Goal: Task Accomplishment & Management: Manage account settings

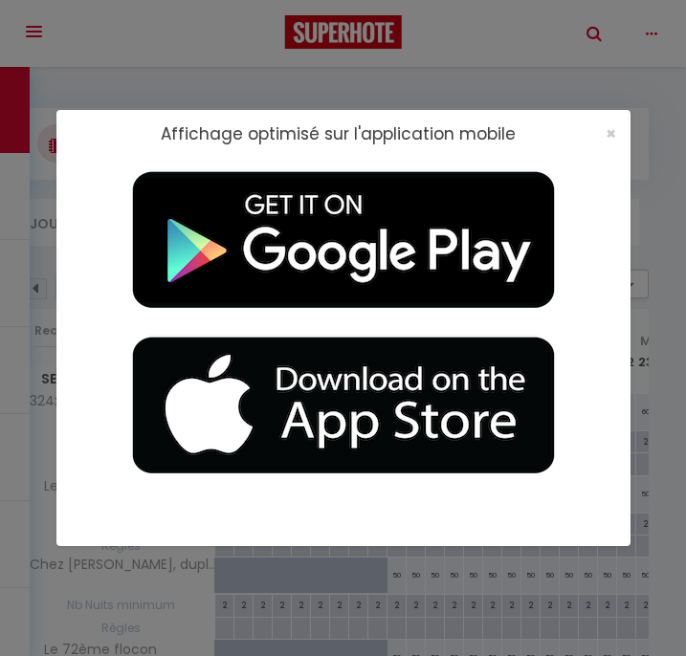
click at [497, 55] on div "Affichage optimisé sur l'application mobile ×" at bounding box center [343, 328] width 574 height 656
click at [504, 11] on div "Affichage optimisé sur l'application mobile ×" at bounding box center [343, 328] width 574 height 656
click at [610, 127] on span "×" at bounding box center [610, 133] width 11 height 24
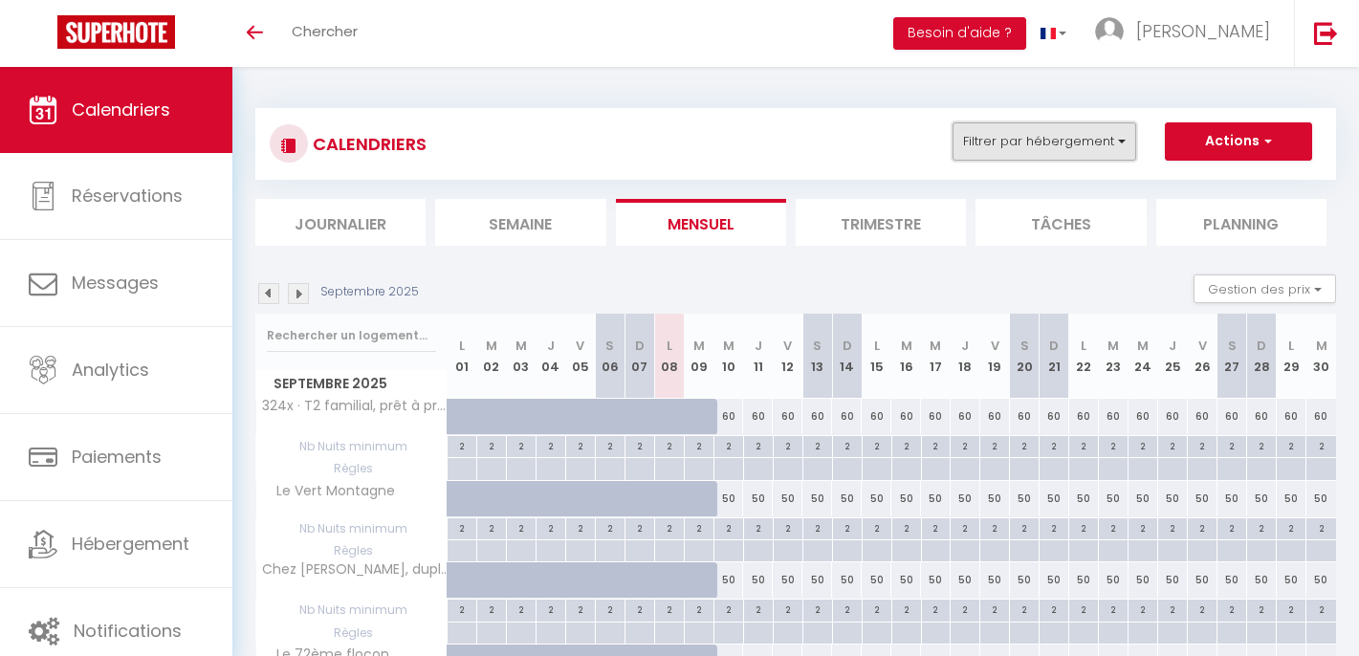
click at [671, 143] on button "Filtrer par hébergement" at bounding box center [1045, 141] width 184 height 38
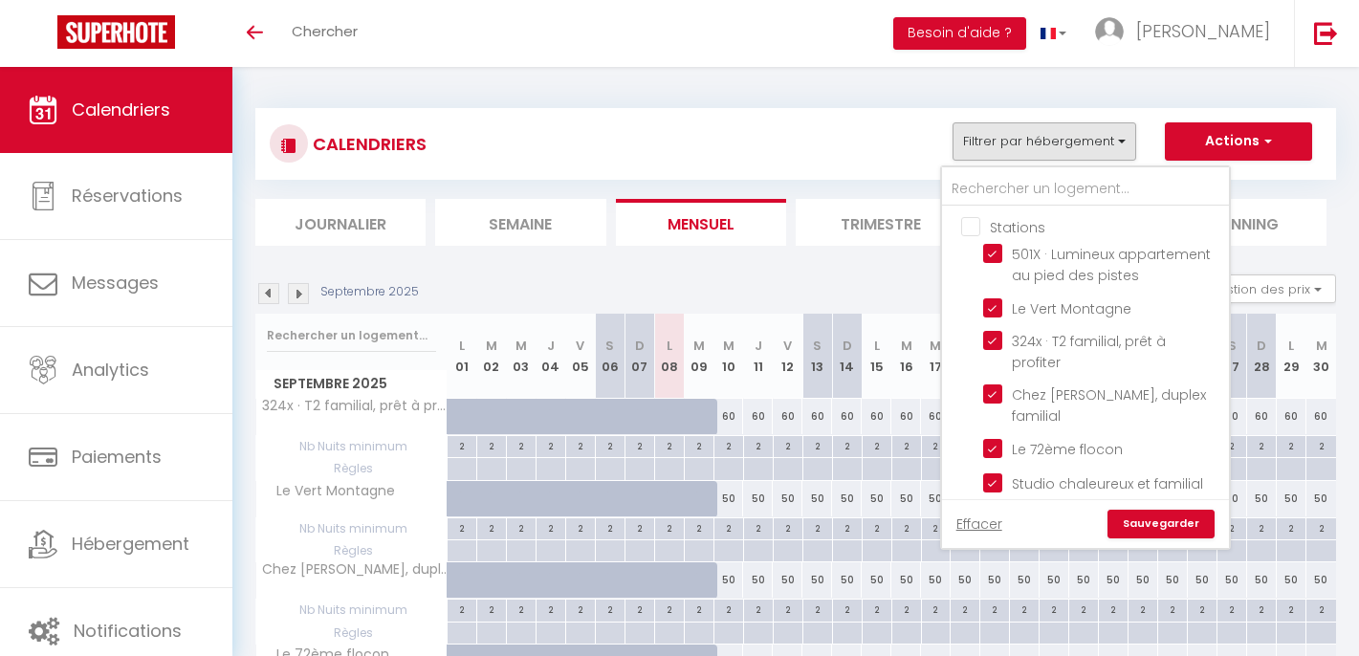
click at [671, 227] on input "Stations" at bounding box center [1104, 225] width 287 height 19
checkbox input "true"
checkbox input "false"
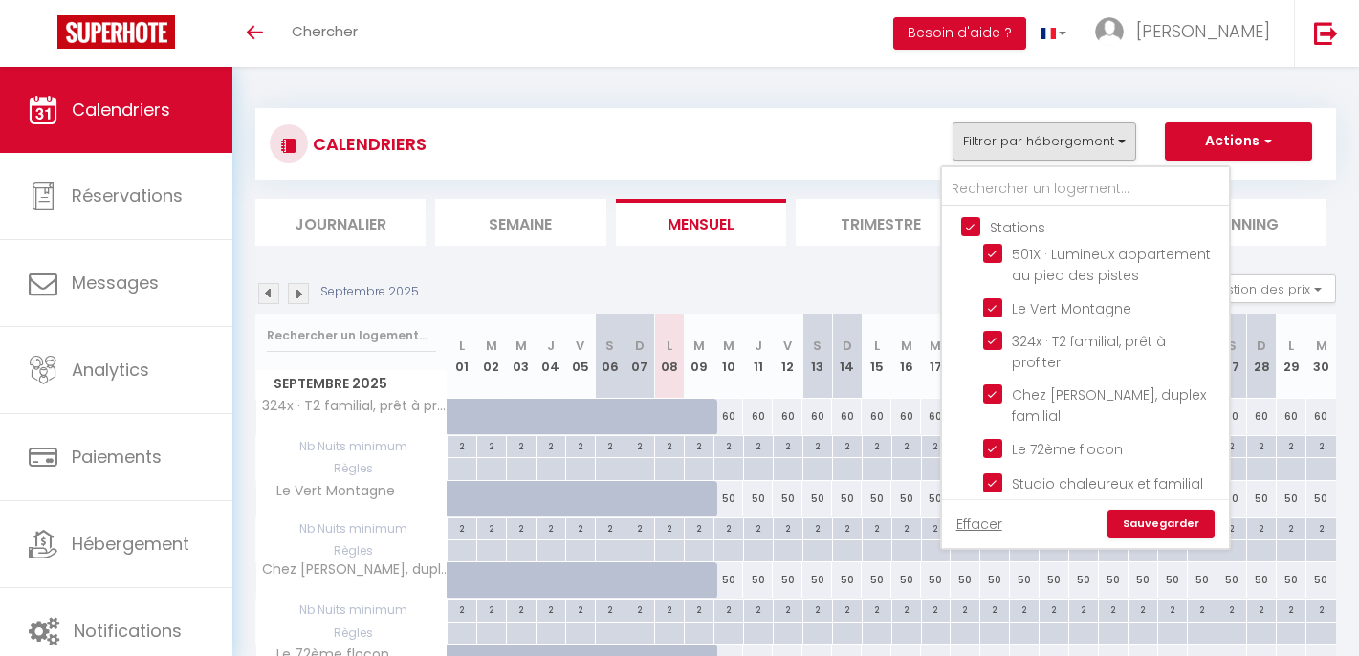
checkbox input "false"
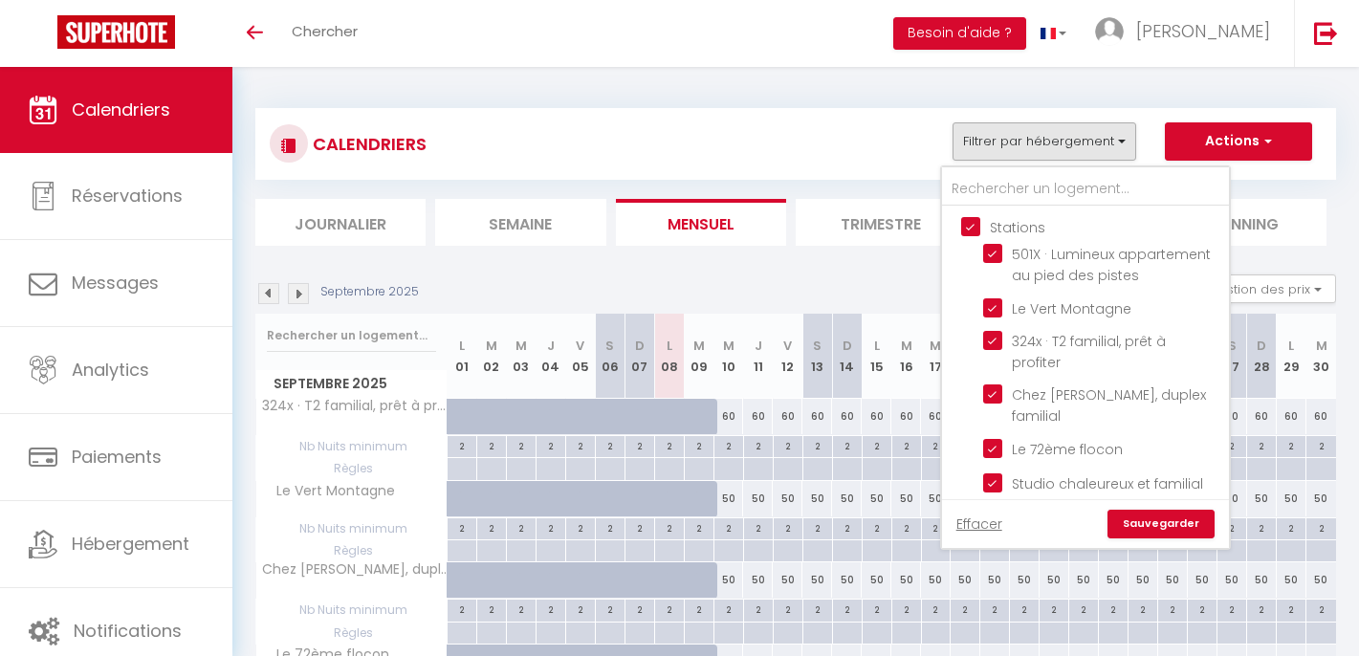
click at [671, 227] on input "Stations" at bounding box center [1104, 225] width 287 height 19
checkbox input "false"
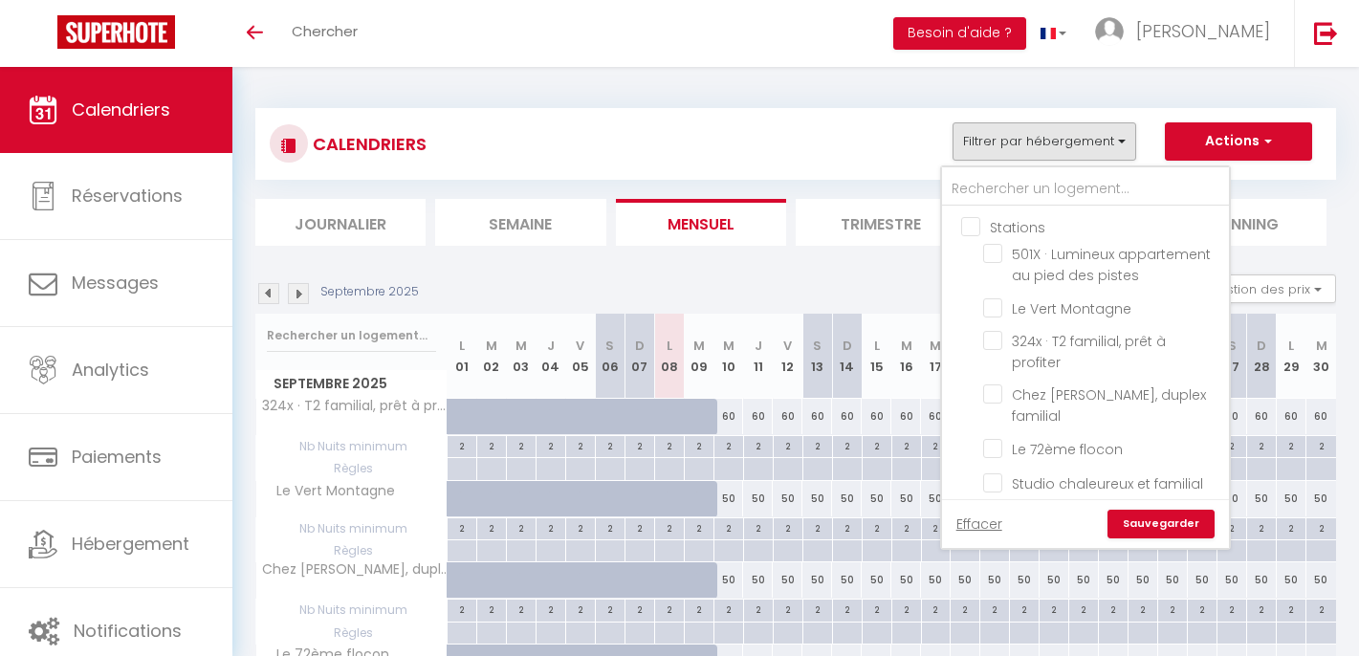
checkbox input "false"
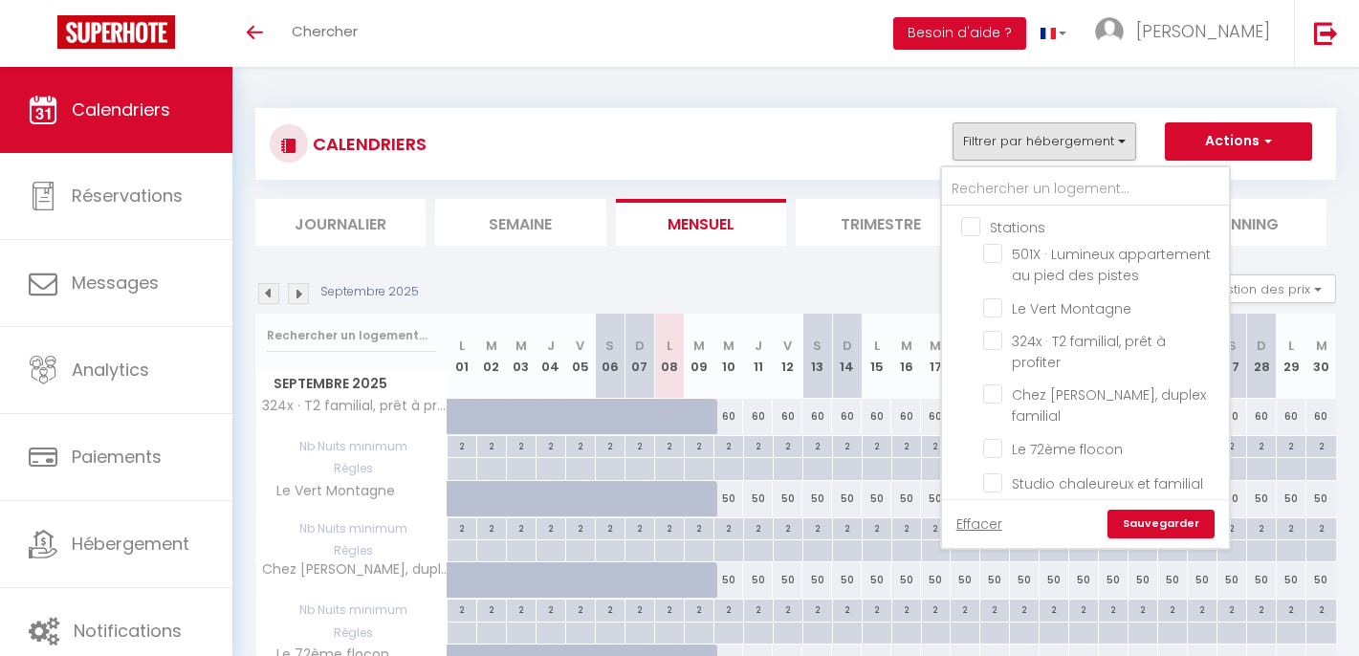
checkbox input "false"
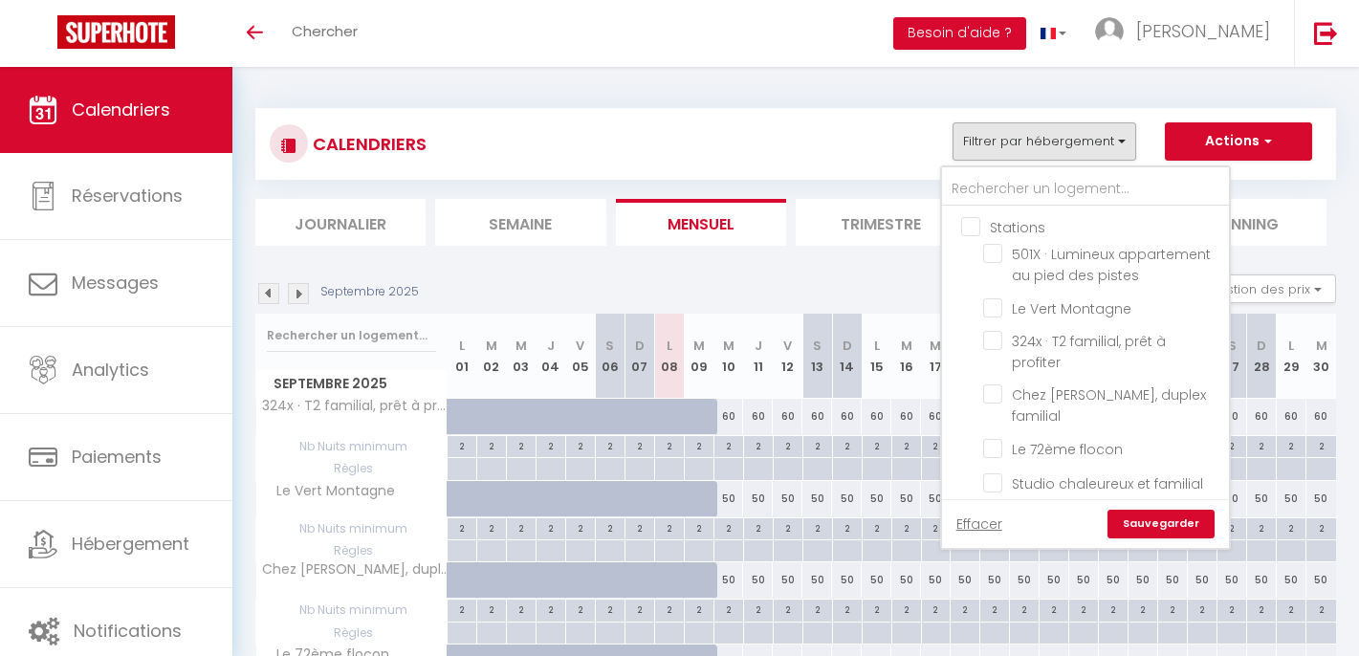
checkbox input "false"
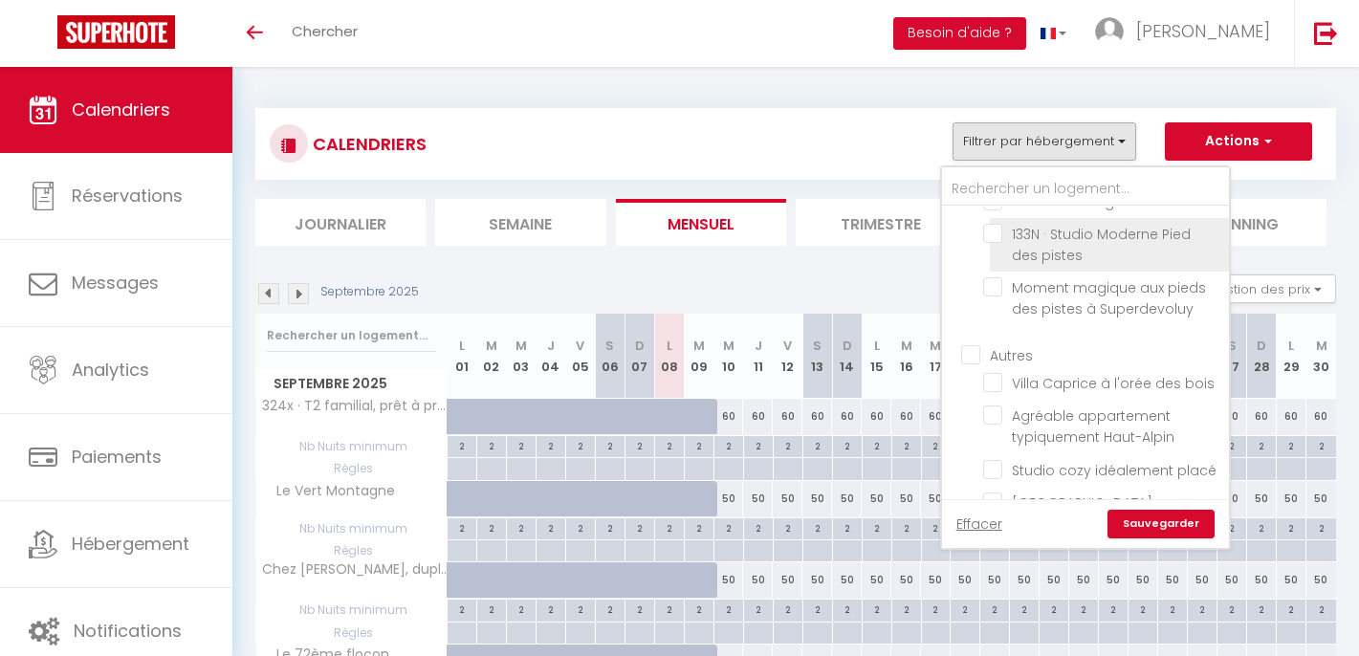
scroll to position [363, 0]
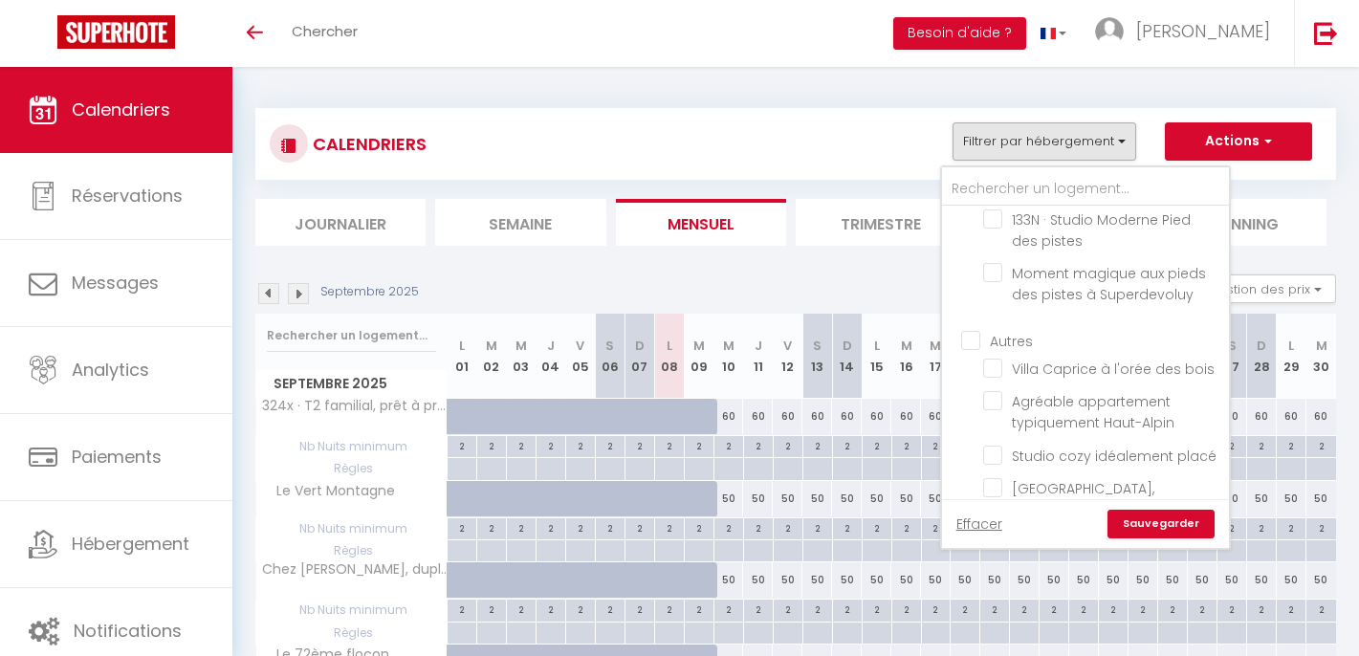
click at [671, 339] on input "Autres" at bounding box center [1104, 339] width 287 height 19
checkbox input "true"
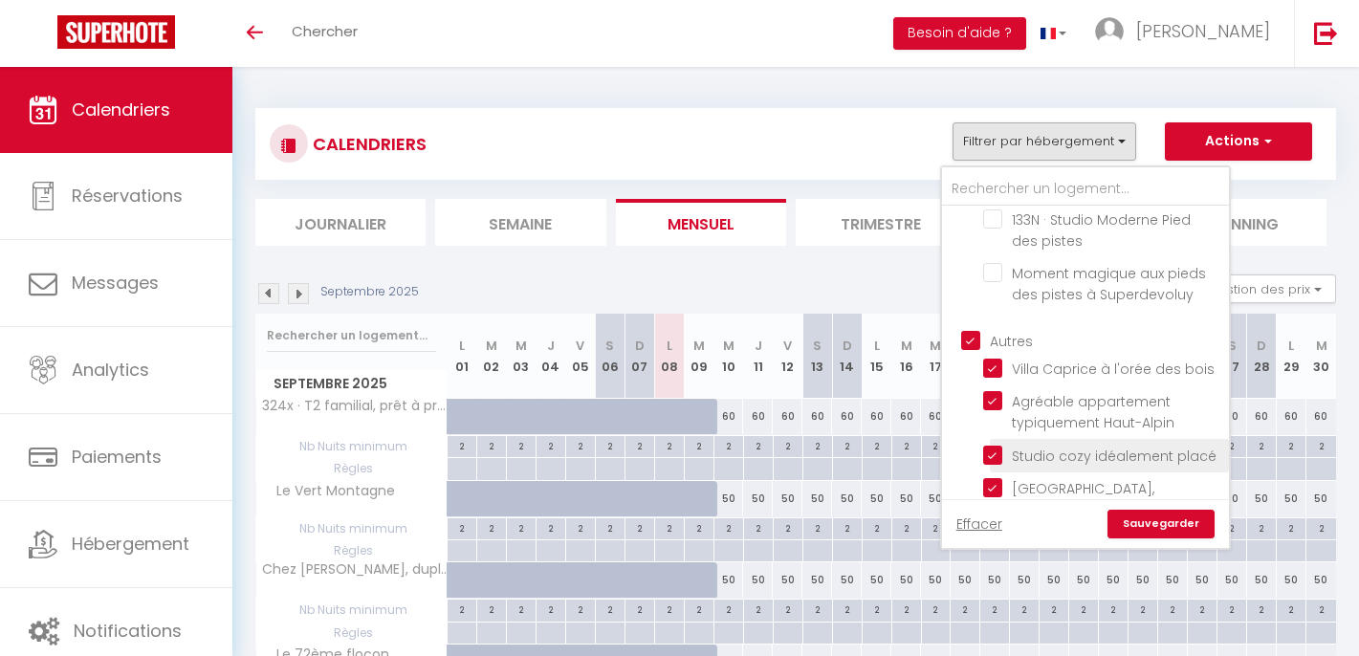
checkbox input "true"
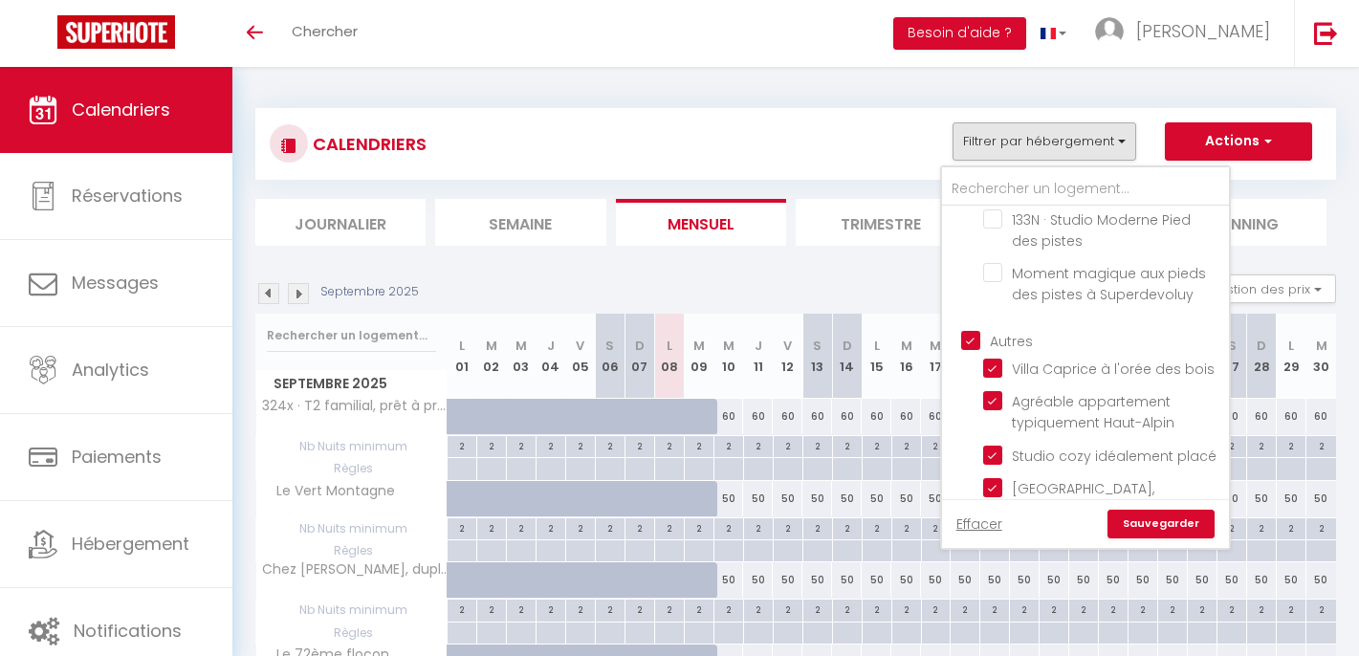
click at [671, 517] on link "Sauvegarder" at bounding box center [1161, 524] width 107 height 29
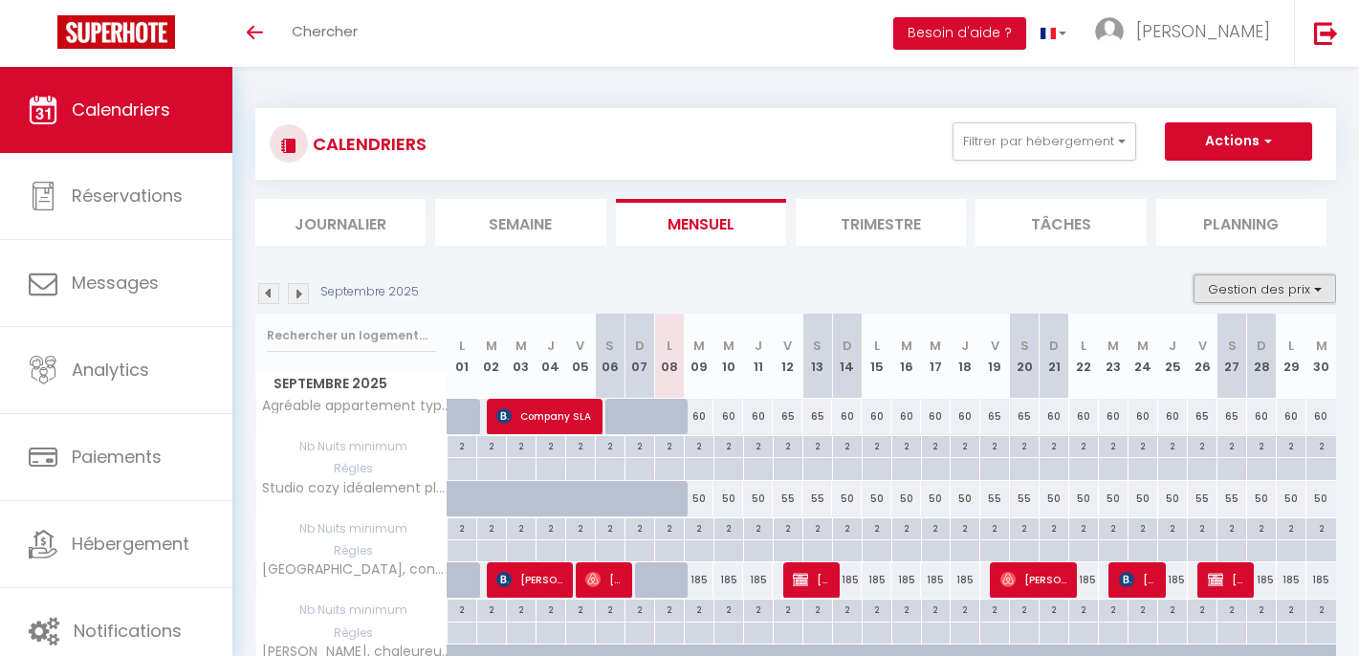
click at [671, 295] on button "Gestion des prix" at bounding box center [1265, 289] width 143 height 29
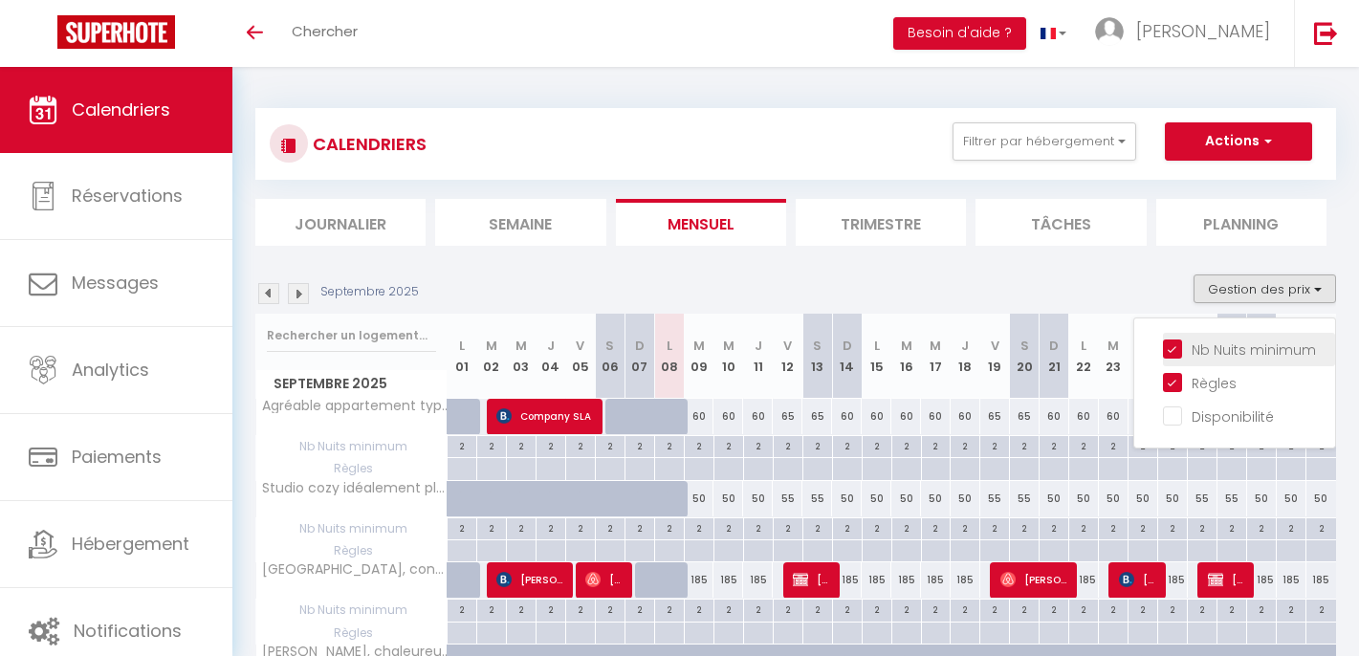
click at [671, 350] on input "Nb Nuits minimum" at bounding box center [1249, 348] width 172 height 19
checkbox input "false"
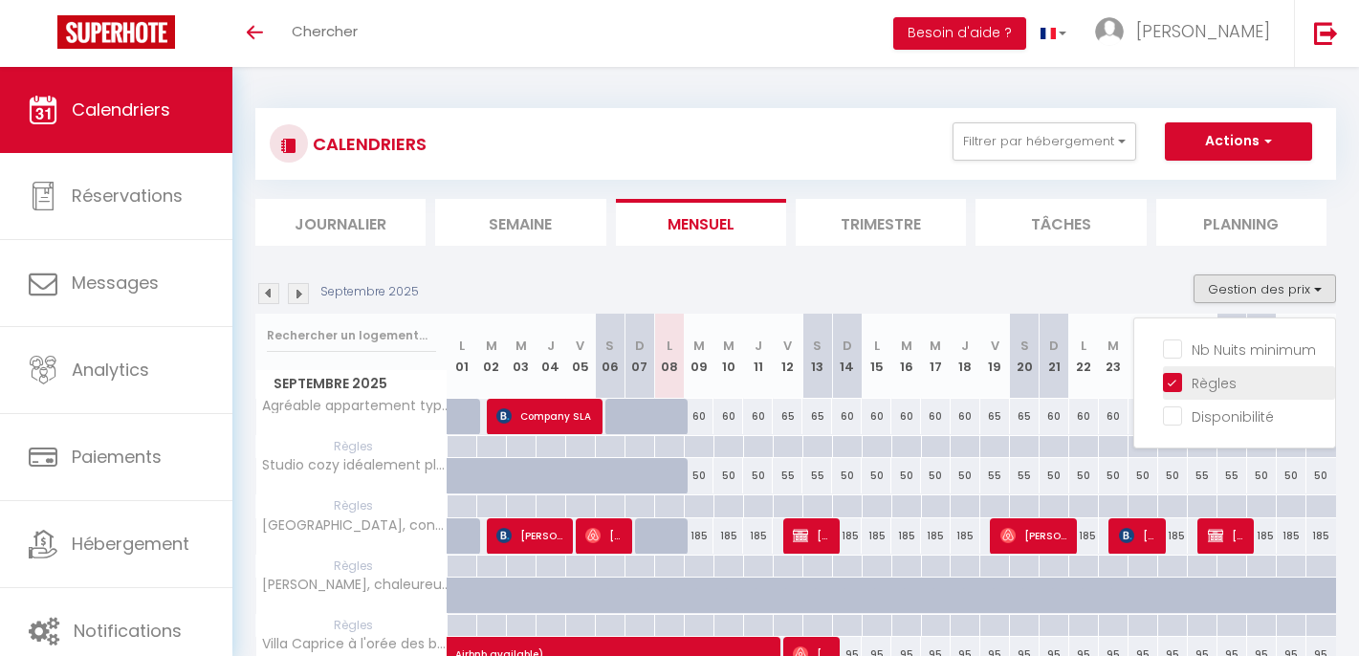
click at [671, 377] on input "Règles" at bounding box center [1249, 381] width 172 height 19
checkbox input "false"
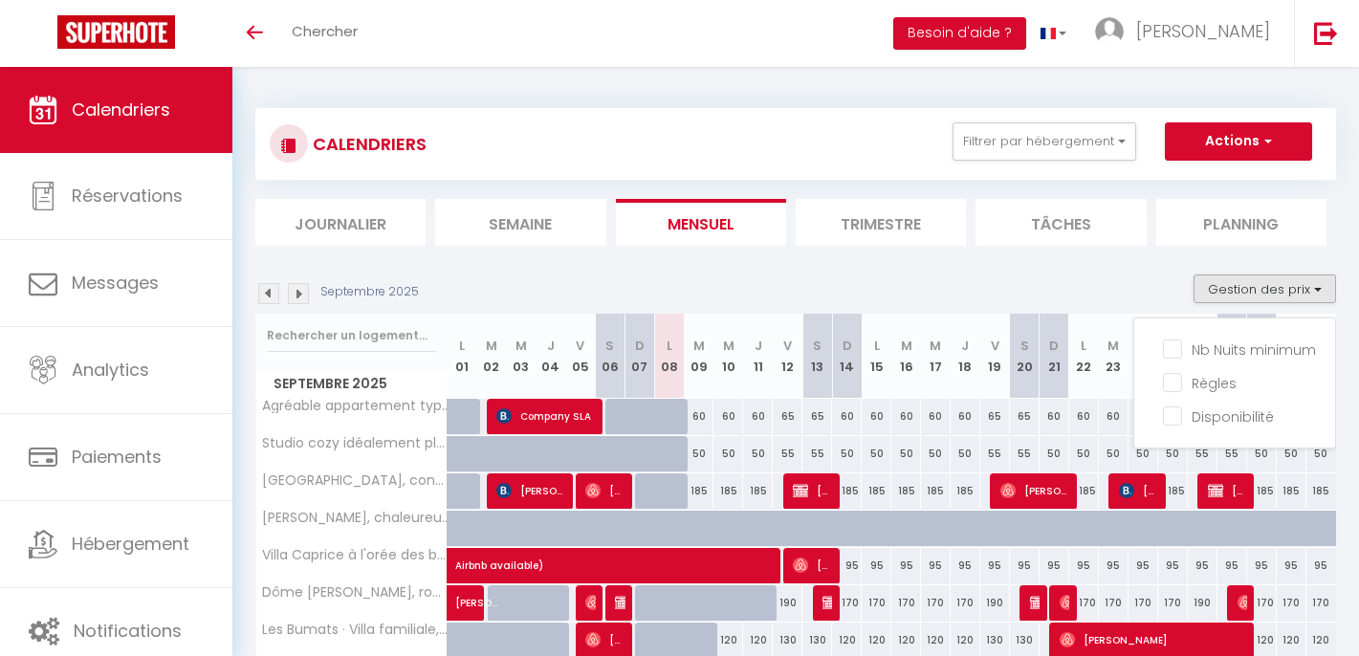
click at [268, 298] on img at bounding box center [268, 293] width 21 height 21
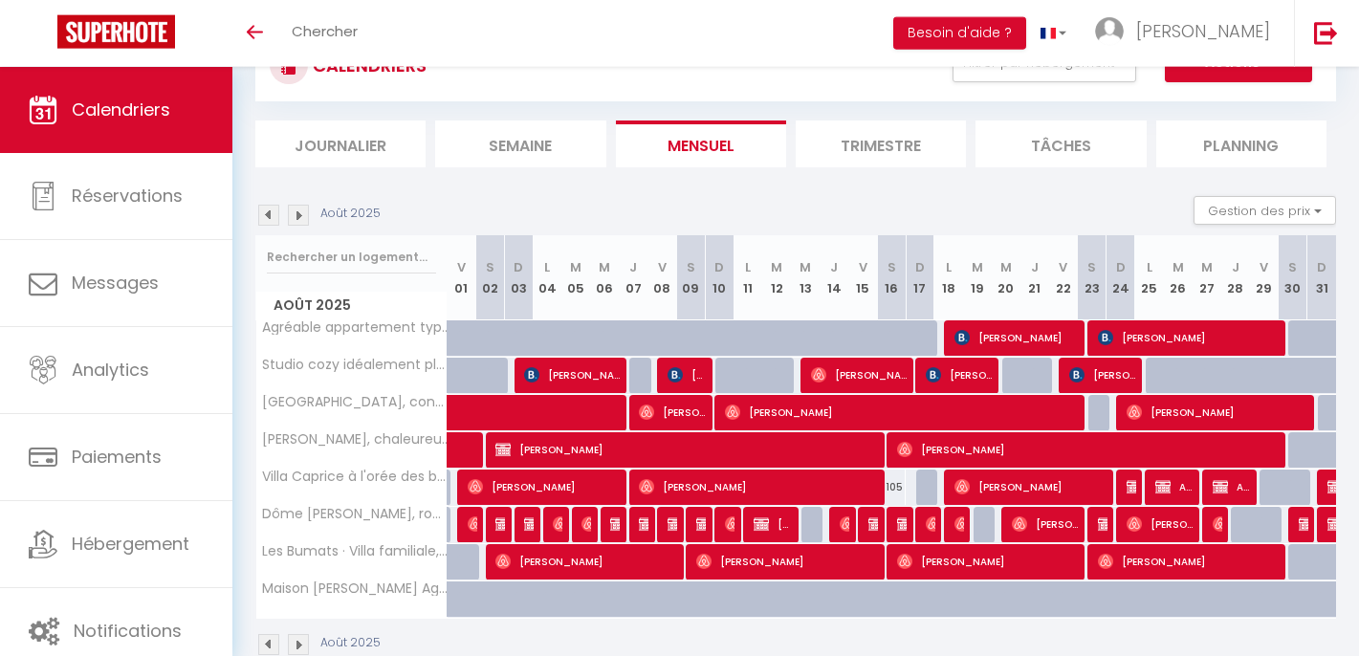
scroll to position [0, 0]
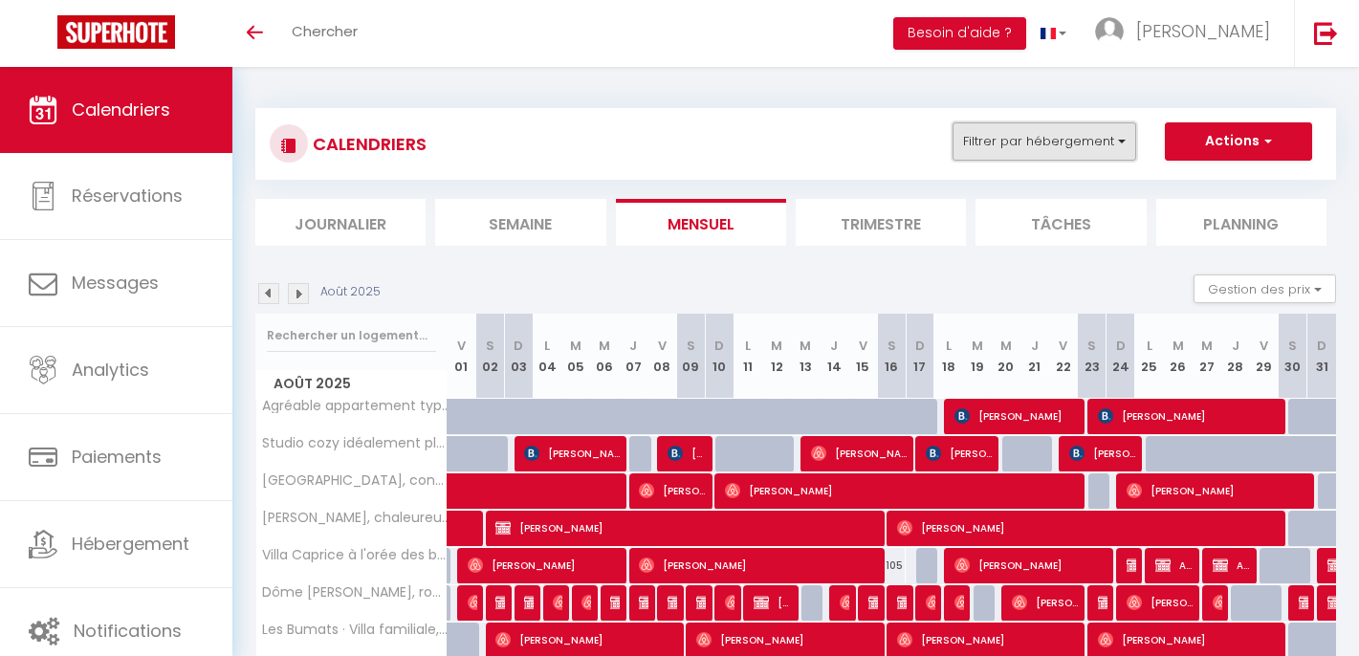
click at [671, 144] on button "Filtrer par hébergement" at bounding box center [1045, 141] width 184 height 38
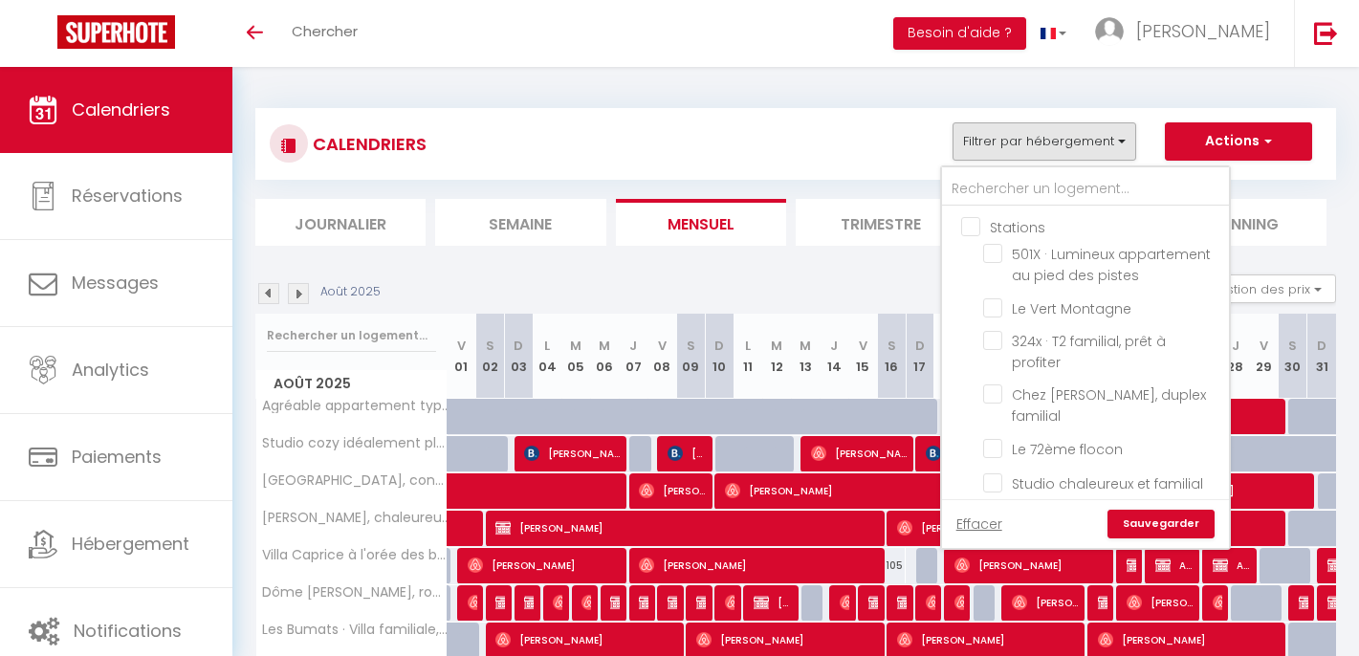
click at [671, 220] on input "Stations" at bounding box center [1104, 225] width 287 height 19
checkbox input "true"
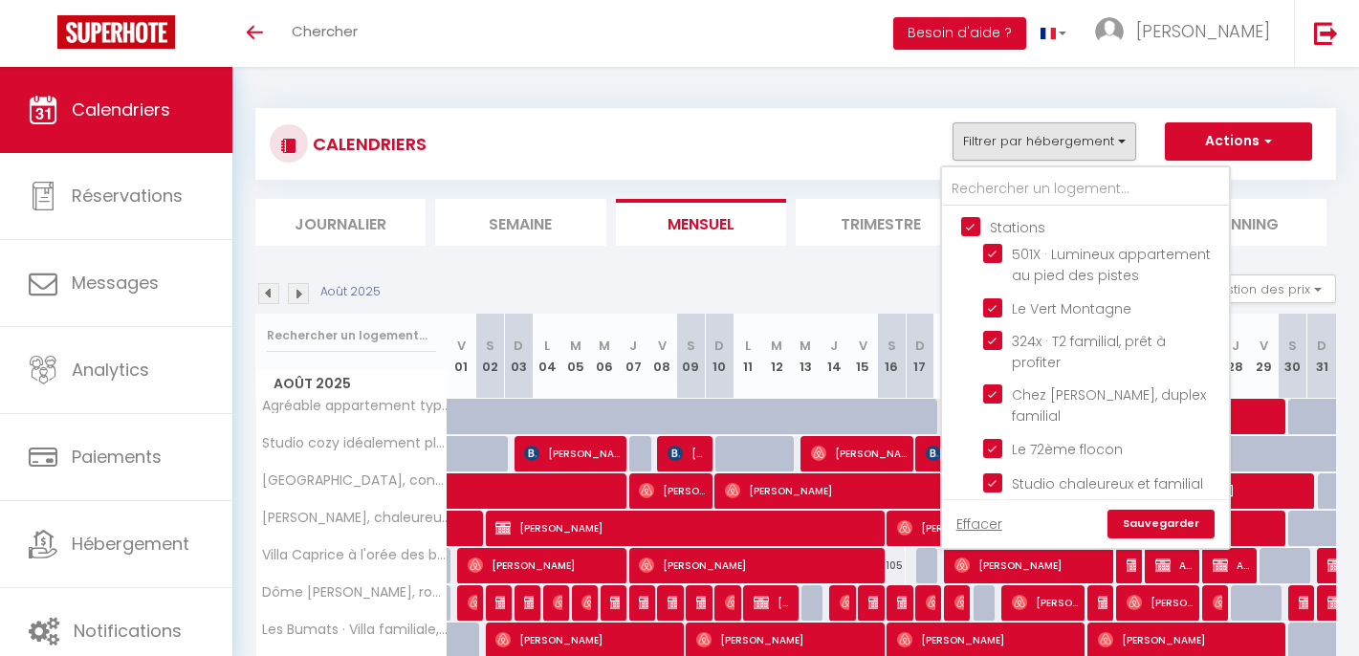
checkbox input "true"
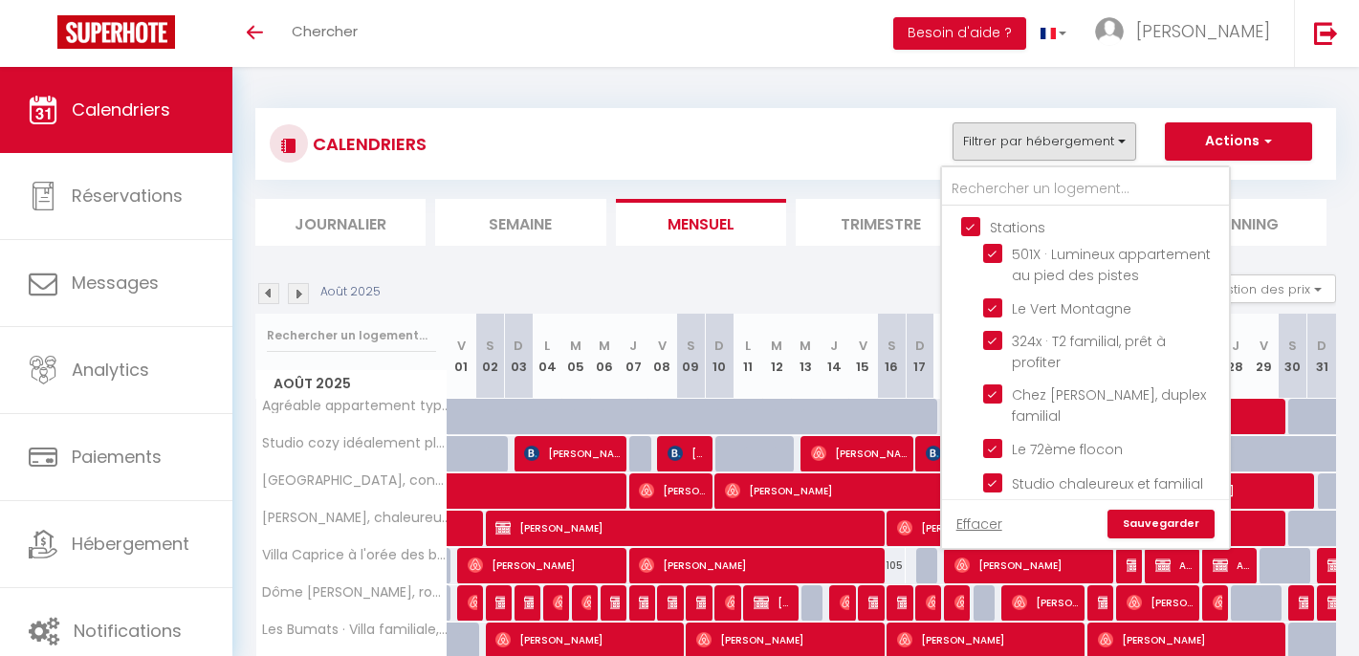
checkbox input "true"
click at [671, 519] on link "Sauvegarder" at bounding box center [1161, 524] width 107 height 29
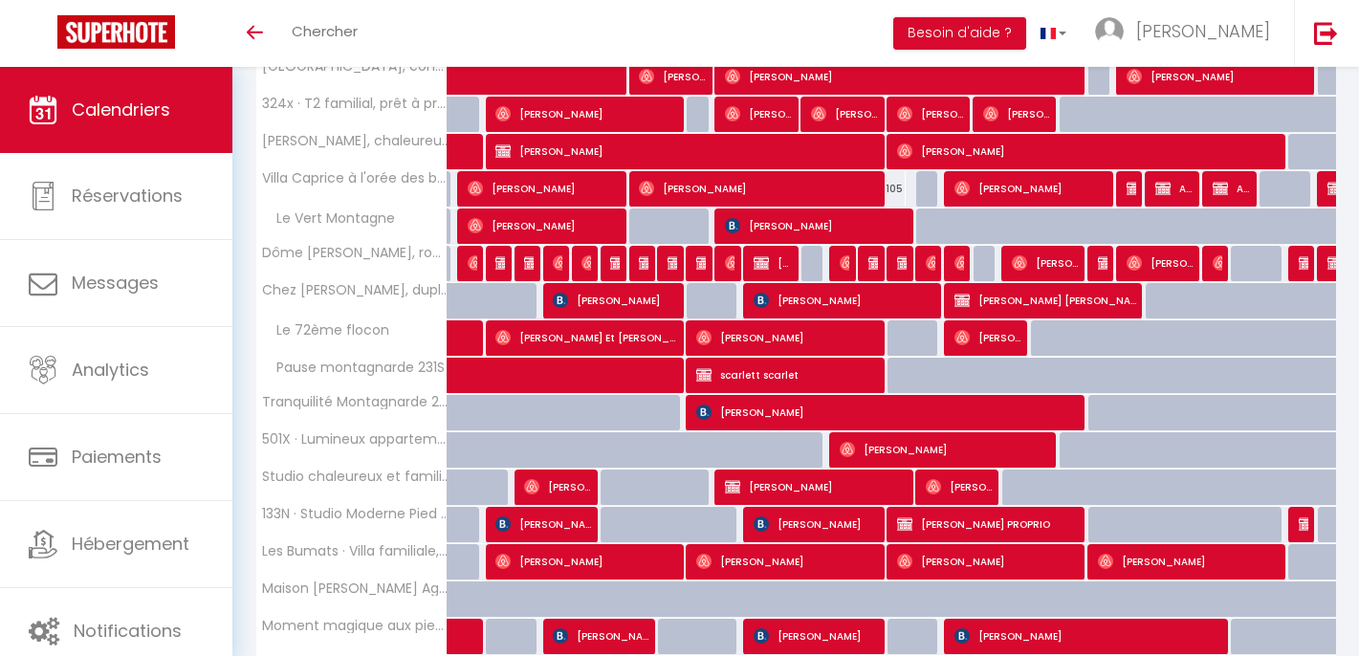
scroll to position [429, 0]
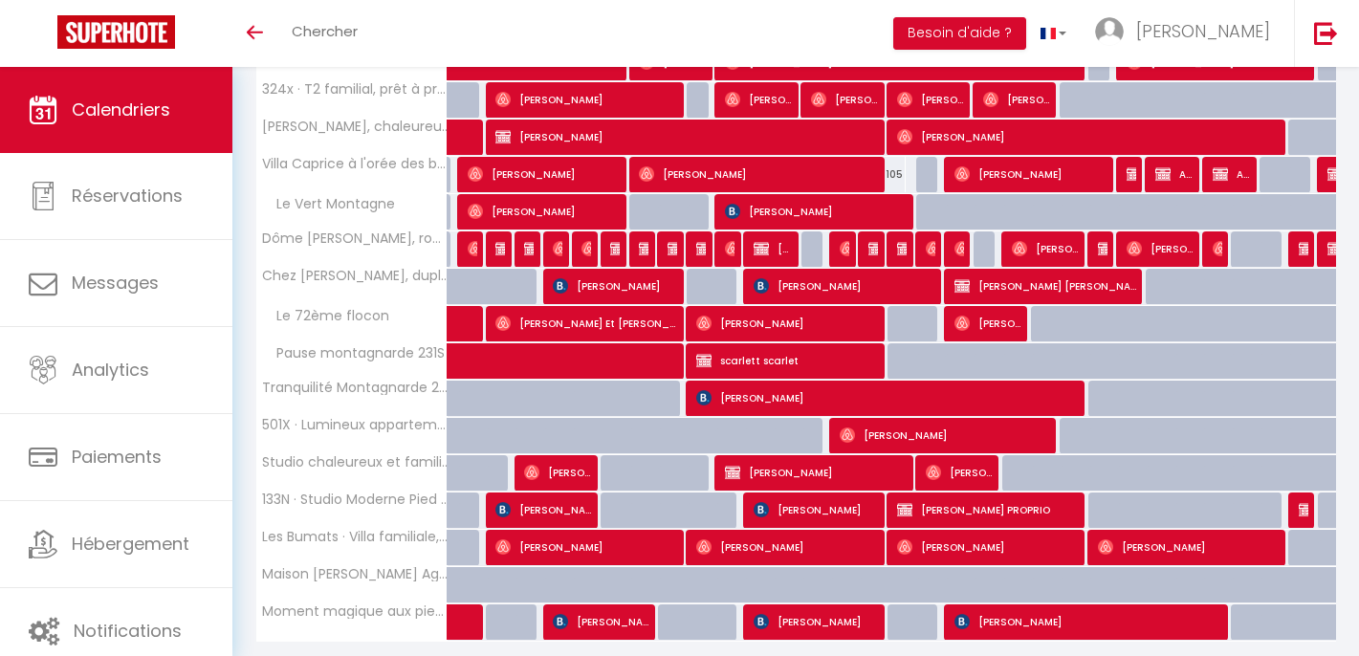
click at [671, 544] on img at bounding box center [904, 546] width 15 height 15
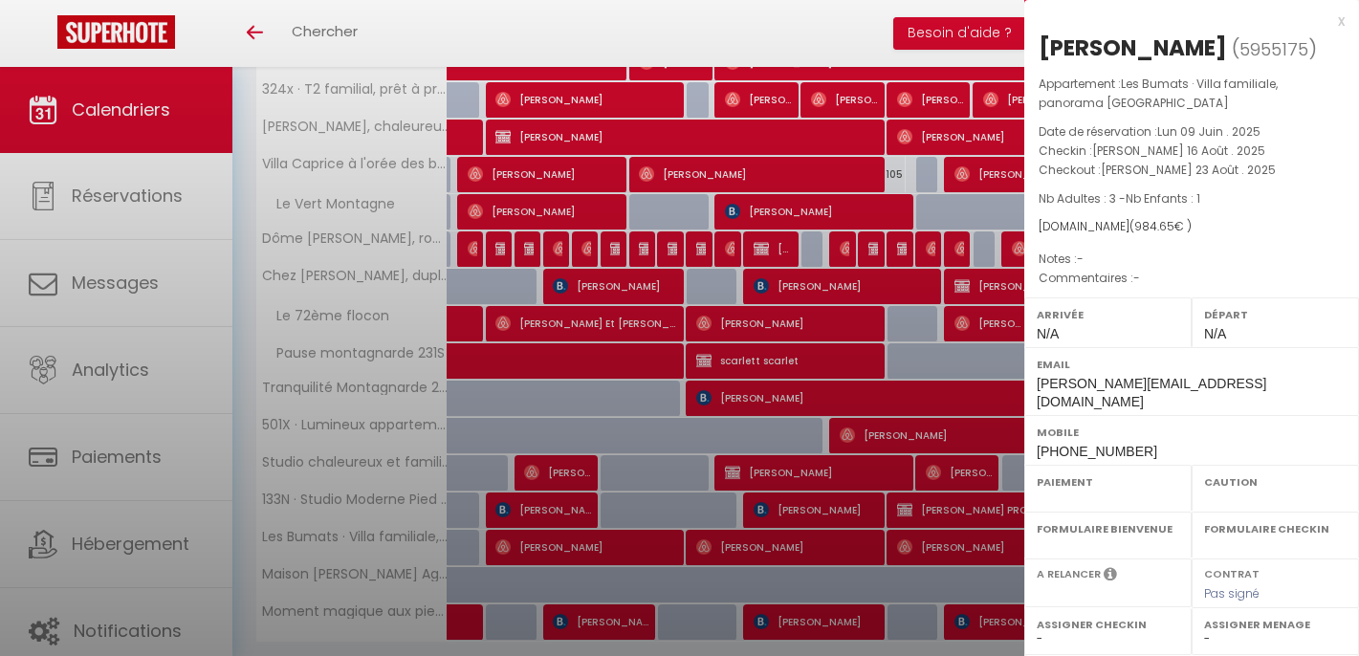
select select "OK"
select select "0"
select select "1"
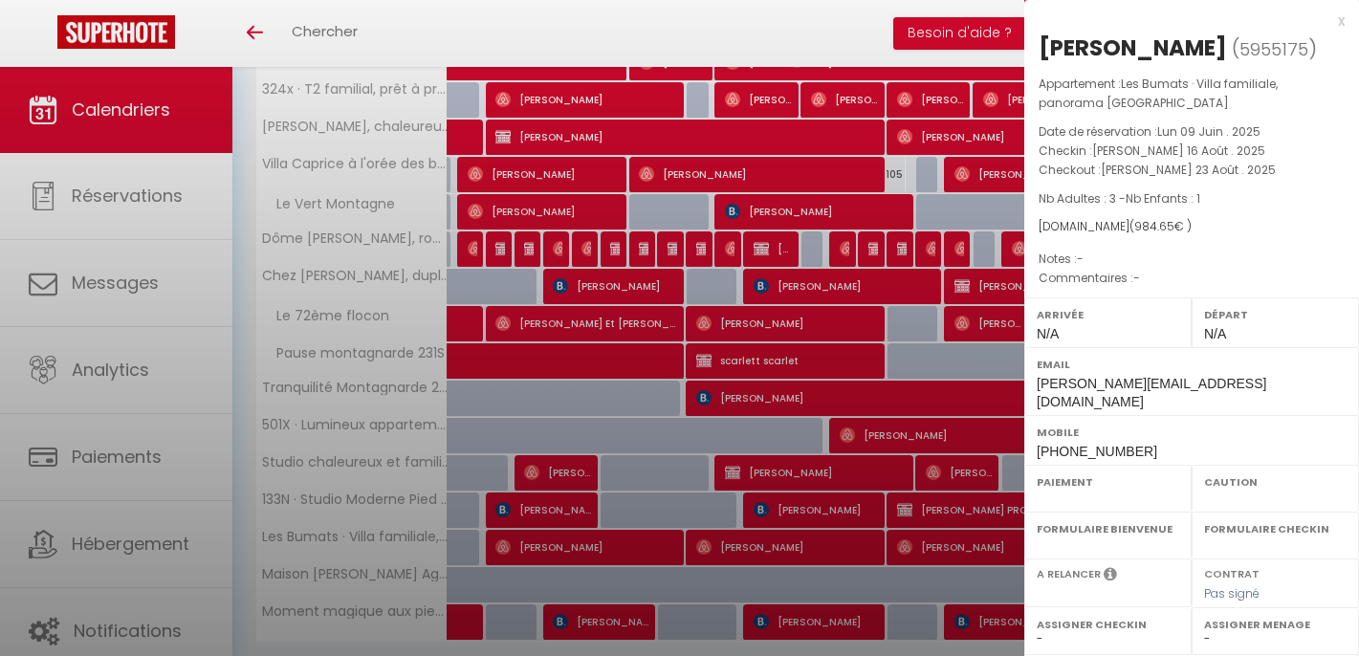
select select
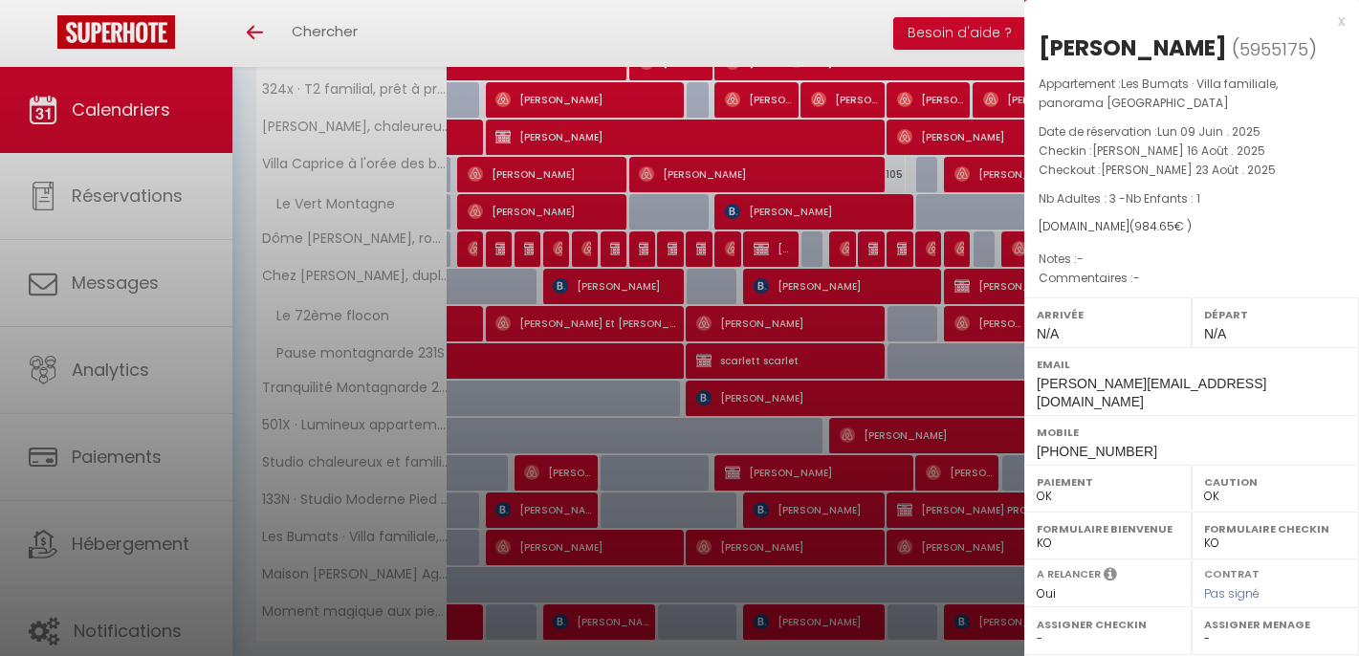
click at [671, 20] on div "x" at bounding box center [1184, 21] width 320 height 23
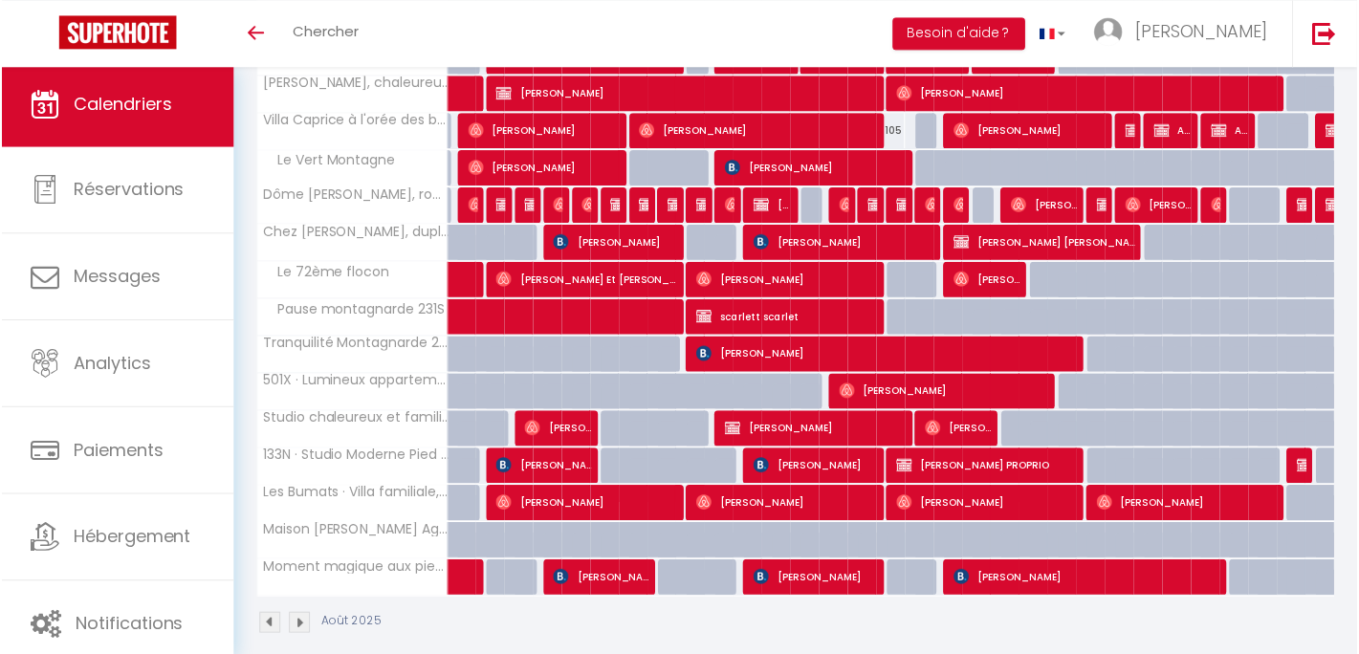
scroll to position [474, 0]
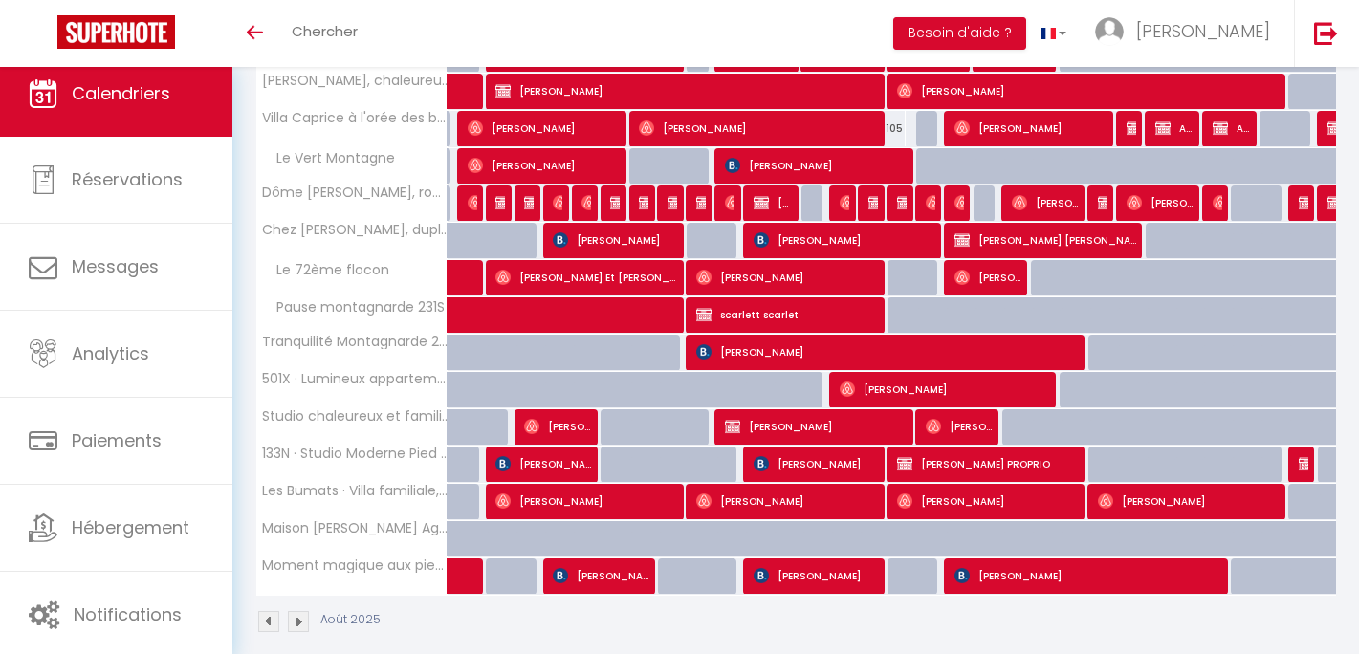
click at [267, 622] on img at bounding box center [268, 621] width 21 height 21
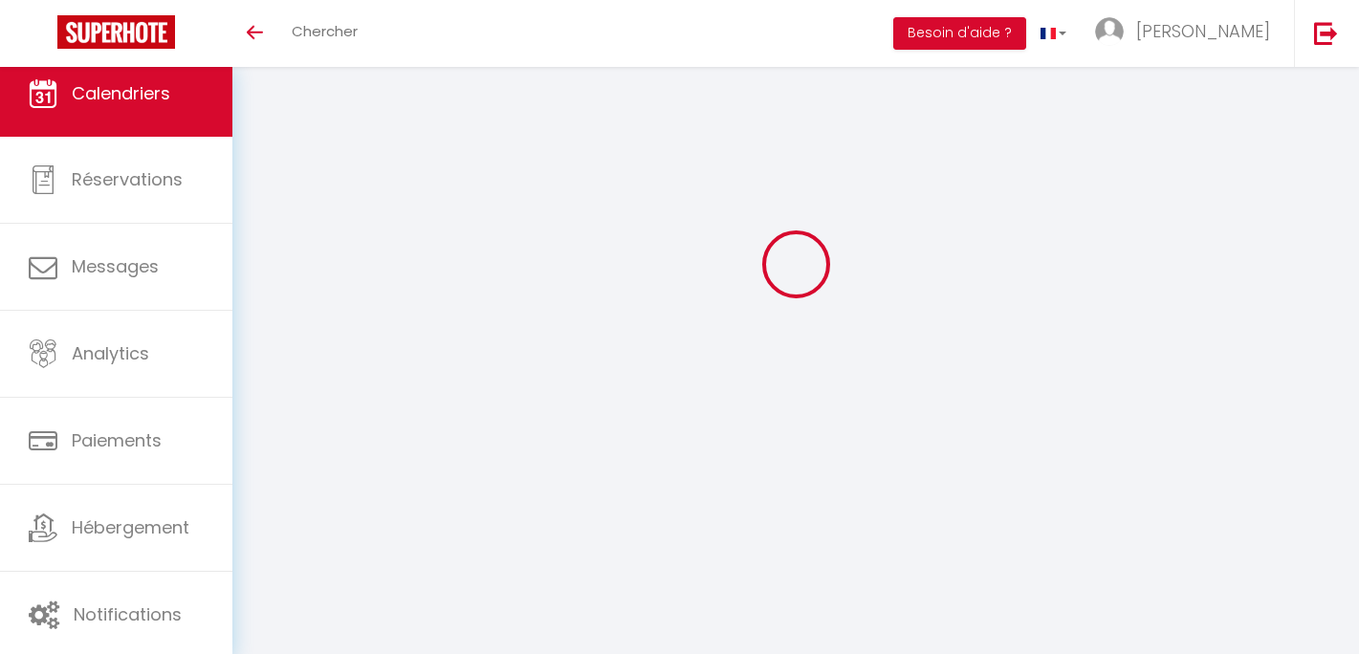
scroll to position [67, 0]
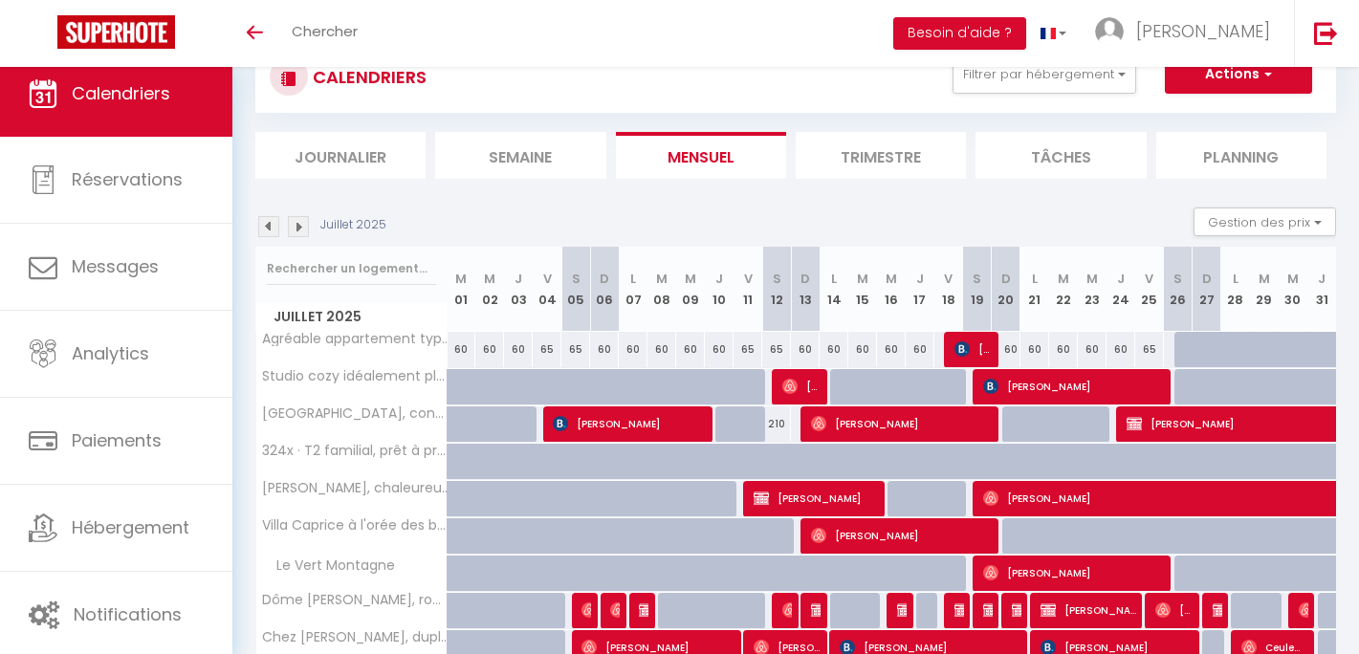
click at [274, 230] on img at bounding box center [268, 226] width 21 height 21
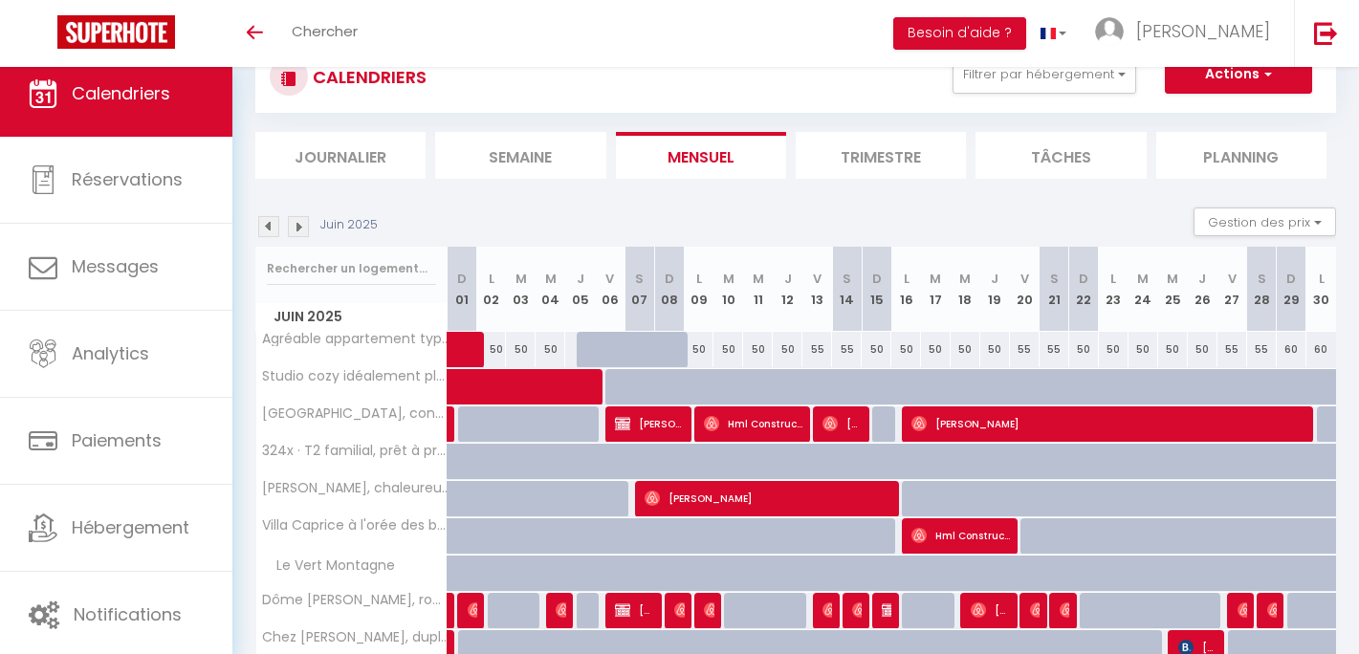
click at [274, 230] on img at bounding box center [268, 226] width 21 height 21
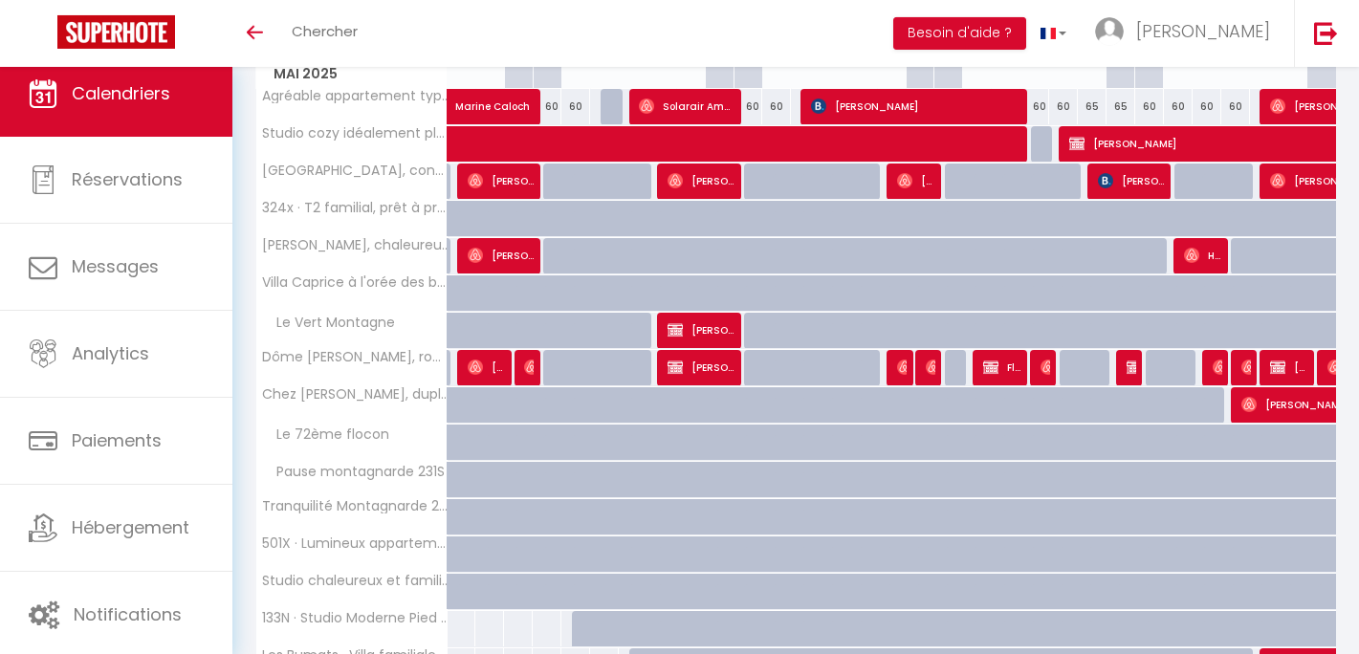
scroll to position [296, 0]
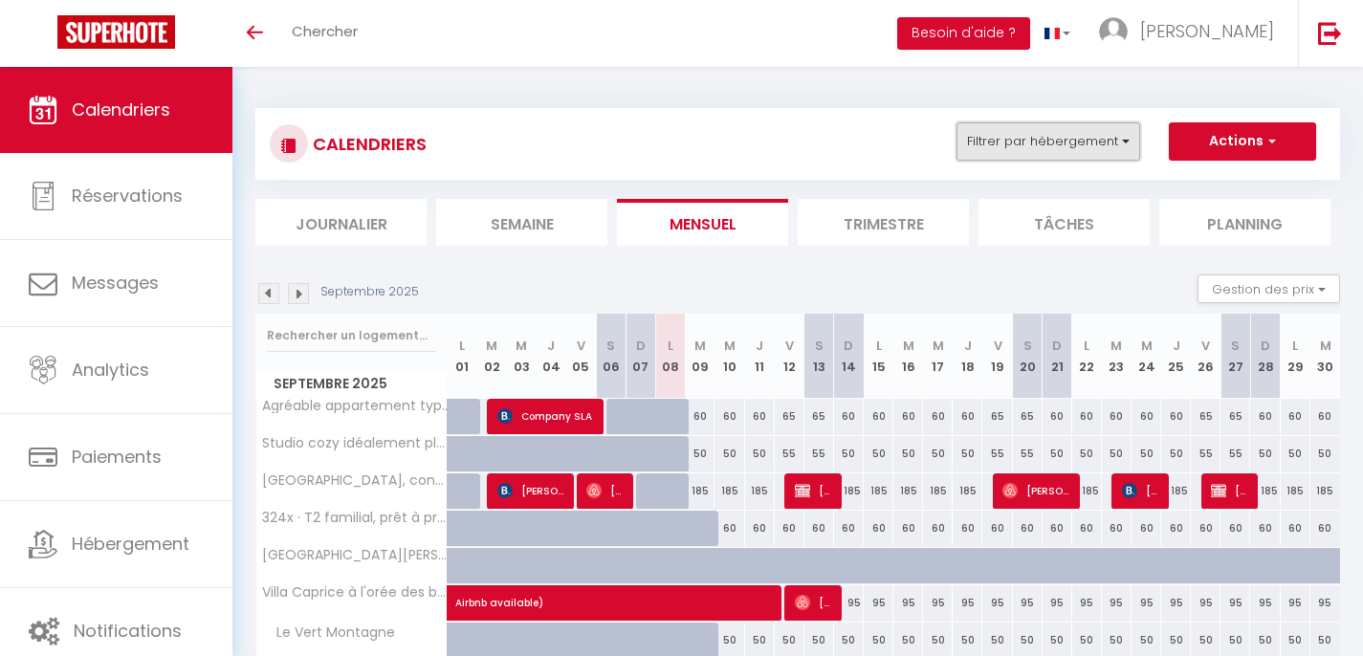
click at [985, 147] on button "Filtrer par hébergement" at bounding box center [1049, 141] width 184 height 38
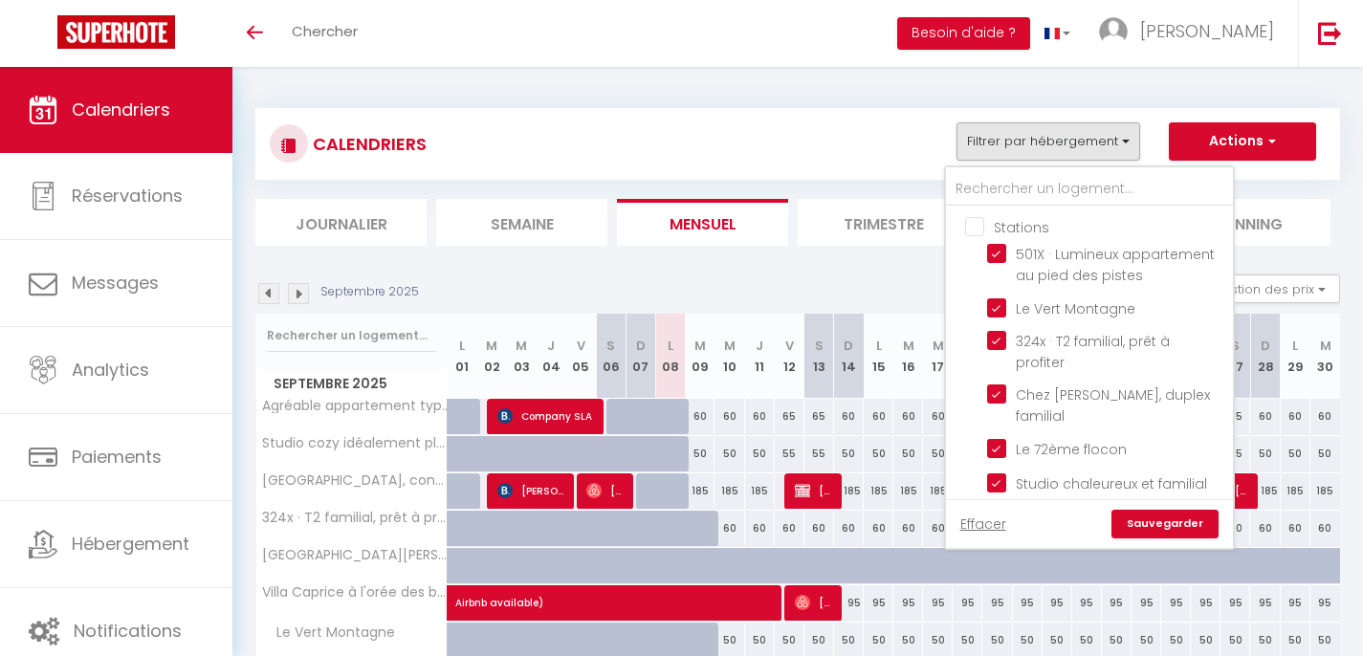
click at [979, 229] on input "Stations" at bounding box center [1108, 225] width 287 height 19
checkbox input "true"
click at [979, 229] on input "Stations" at bounding box center [1108, 225] width 287 height 19
checkbox input "false"
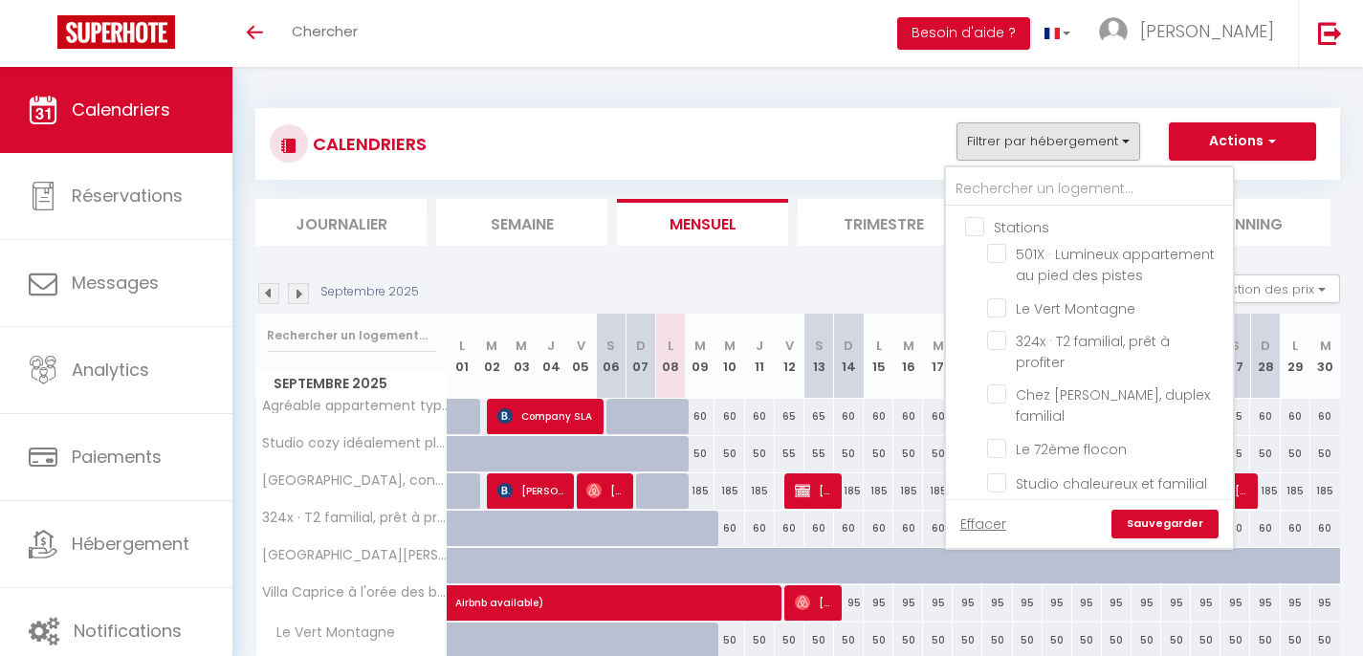
checkbox input "false"
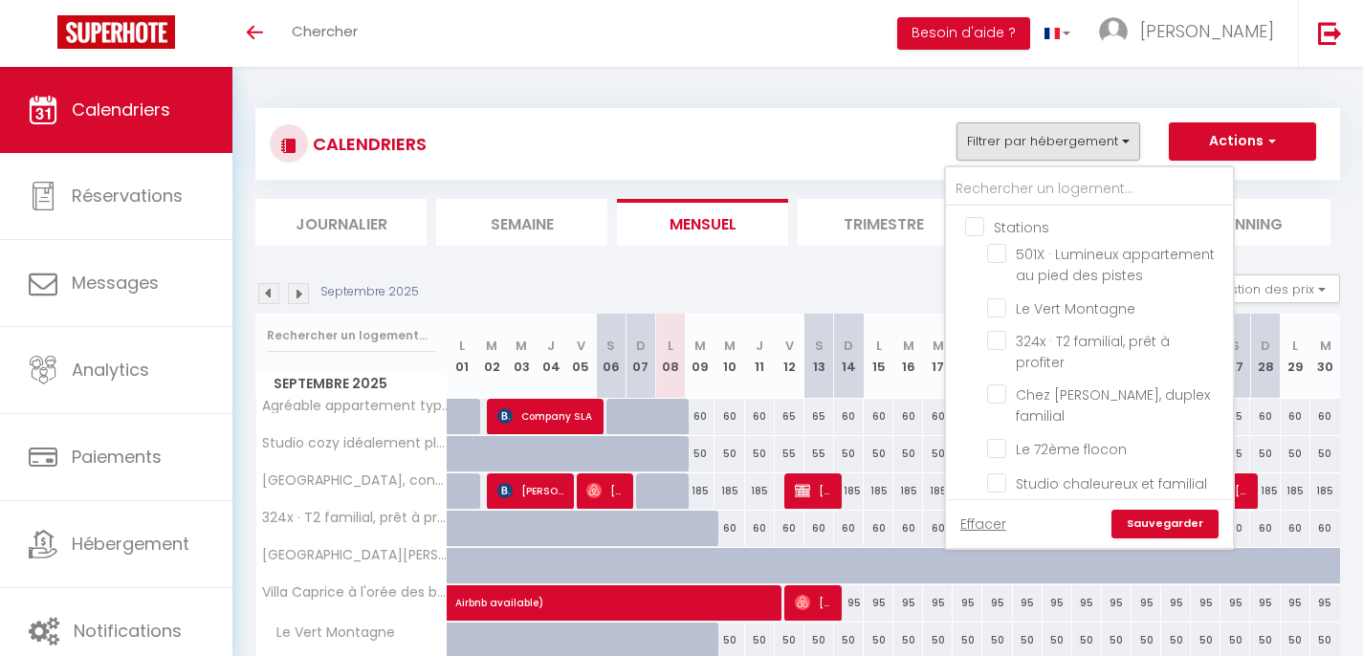
checkbox input "false"
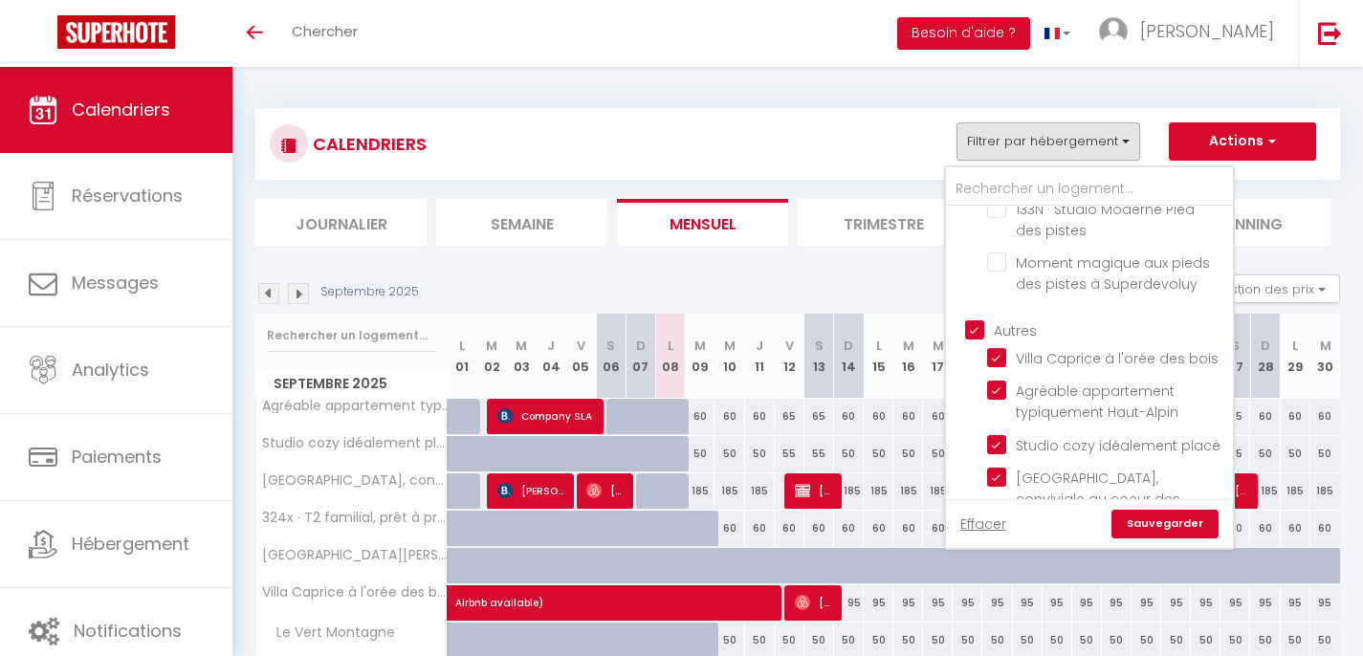
scroll to position [421, 0]
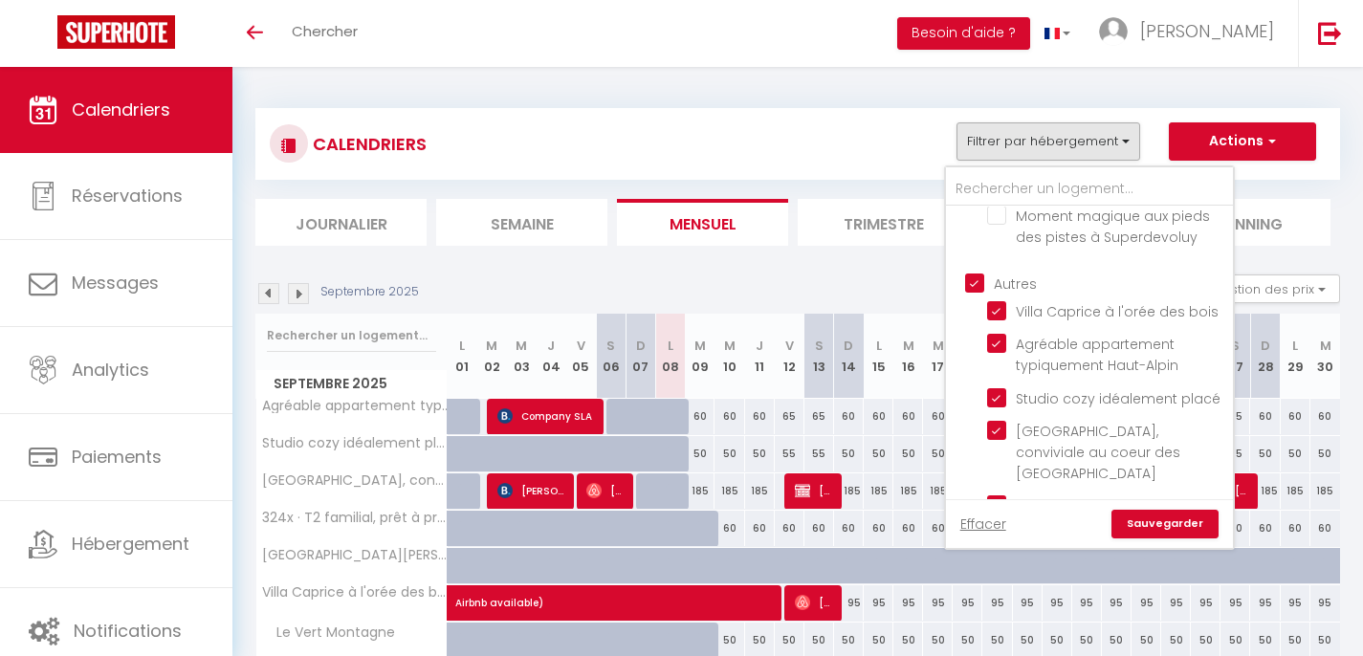
click at [978, 279] on input "Autres" at bounding box center [1108, 282] width 287 height 19
checkbox input "false"
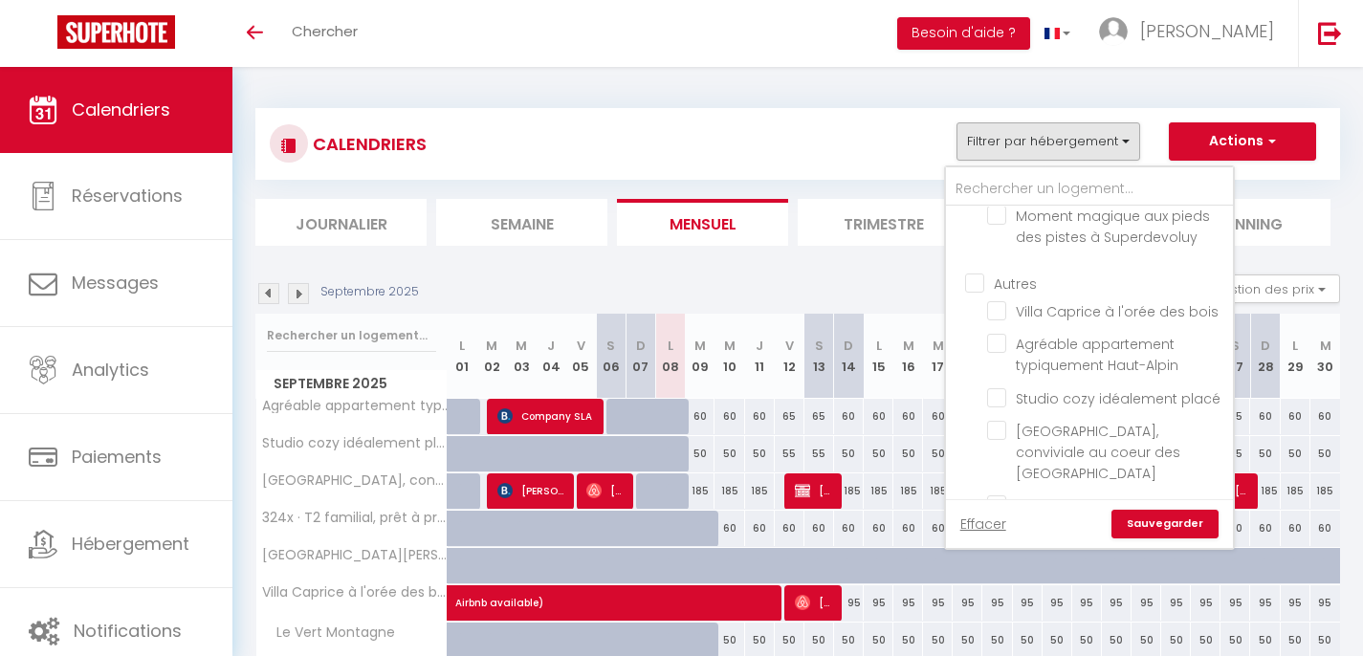
checkbox input "false"
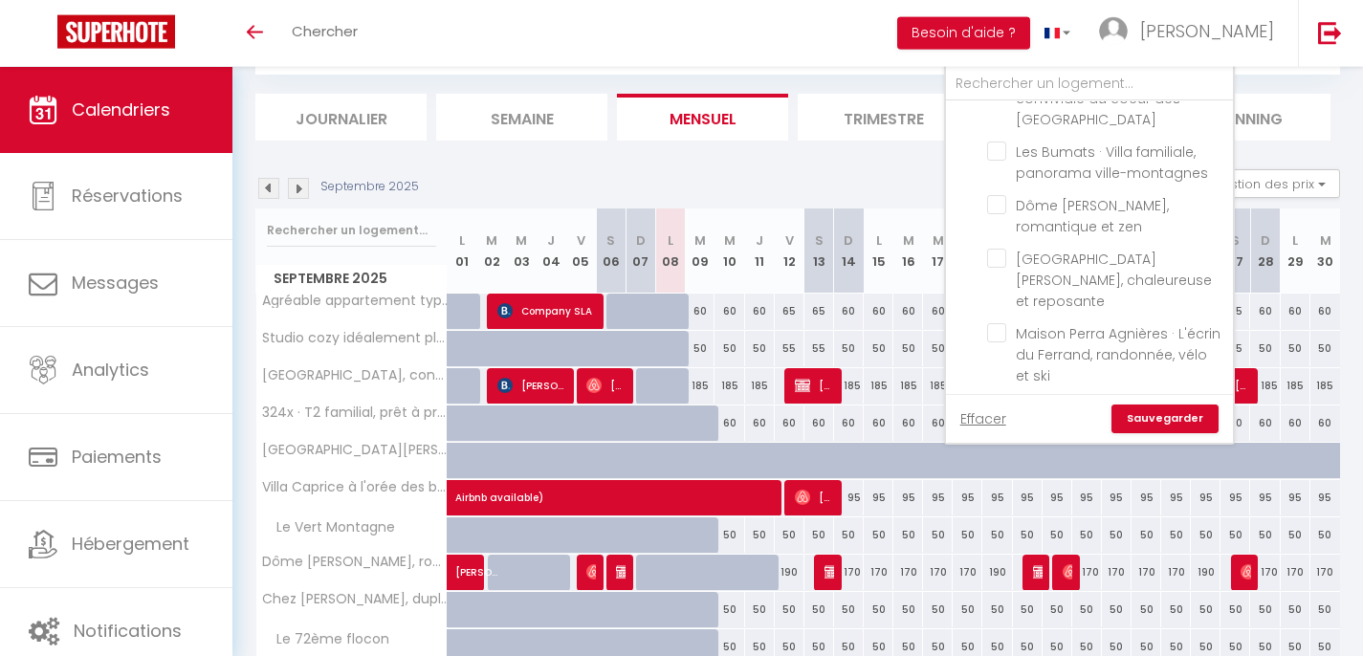
scroll to position [107, 0]
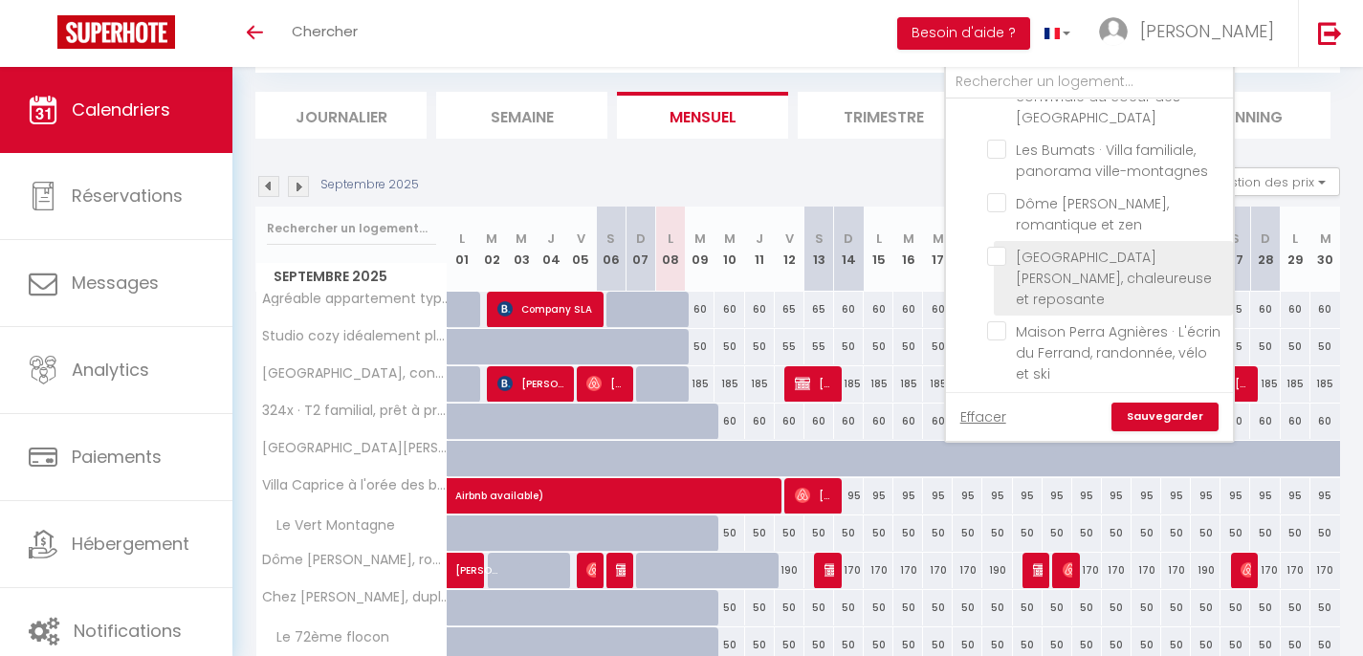
click at [1073, 269] on span "[PERSON_NAME], chaleureuse et reposante" at bounding box center [1114, 278] width 196 height 61
click at [1073, 266] on input "[PERSON_NAME], chaleureuse et reposante" at bounding box center [1106, 256] width 239 height 19
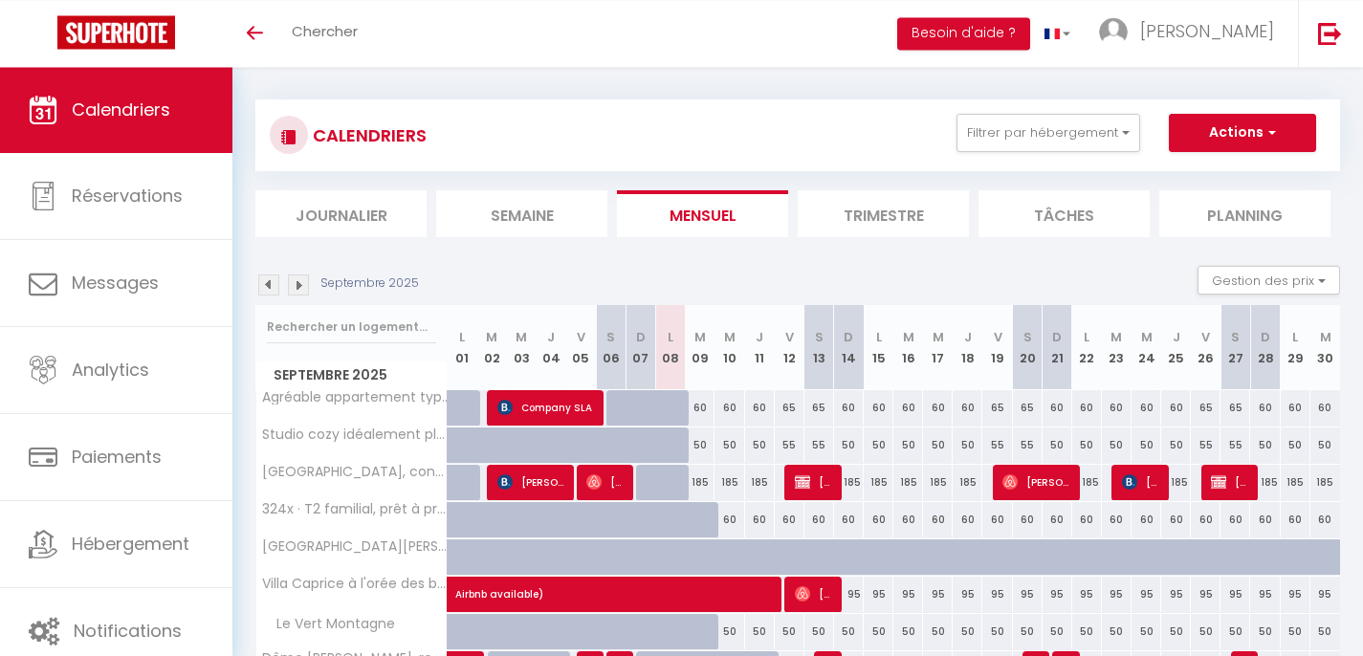
scroll to position [0, 0]
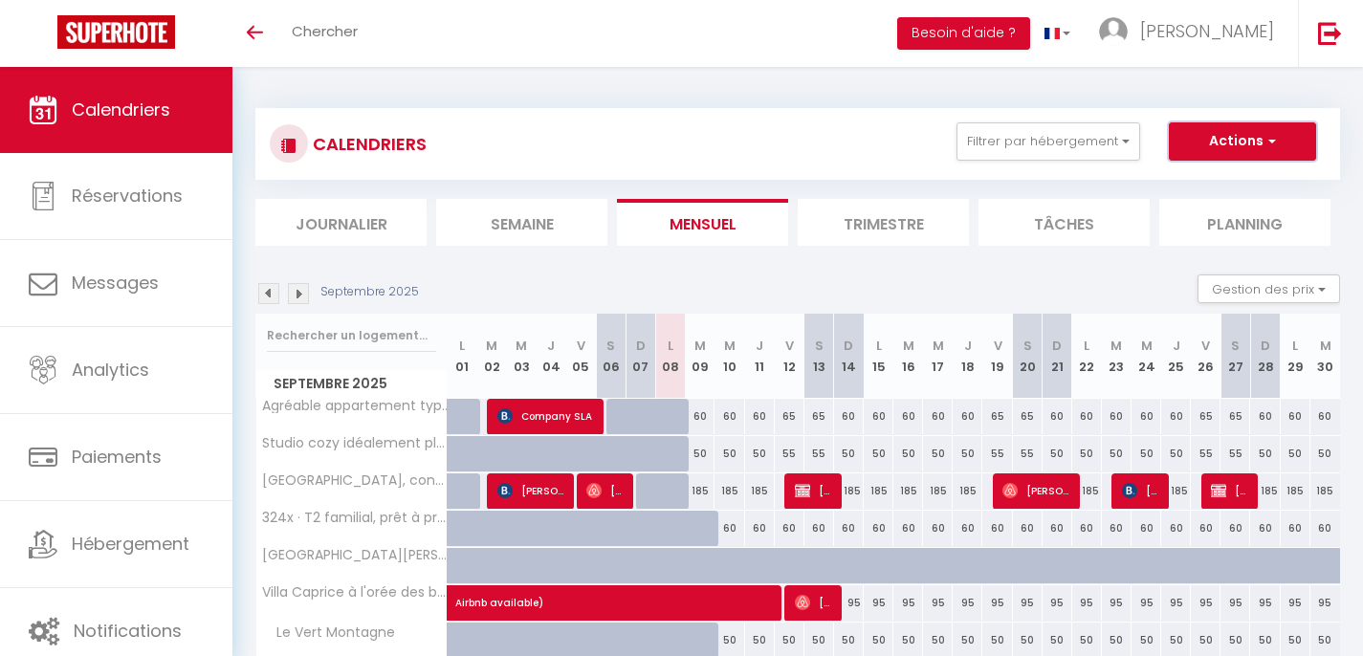
click at [1187, 144] on button "Actions" at bounding box center [1242, 141] width 147 height 38
click at [868, 128] on div "CALENDRIERS Filtrer par hébergement Stations 501X · Lumineux appartement au pie…" at bounding box center [798, 143] width 1056 height 43
click at [1014, 144] on button "Filtrer par hébergement" at bounding box center [1049, 141] width 184 height 38
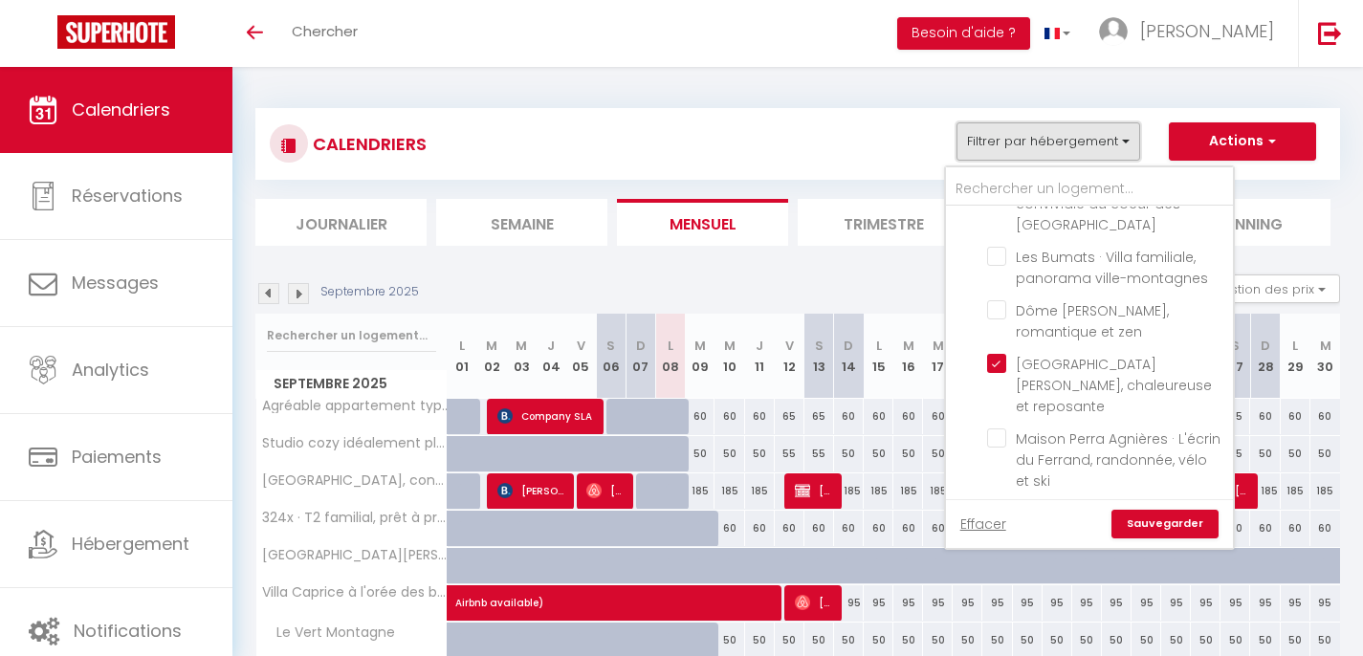
scroll to position [670, 0]
click at [1158, 525] on link "Sauvegarder" at bounding box center [1164, 524] width 107 height 29
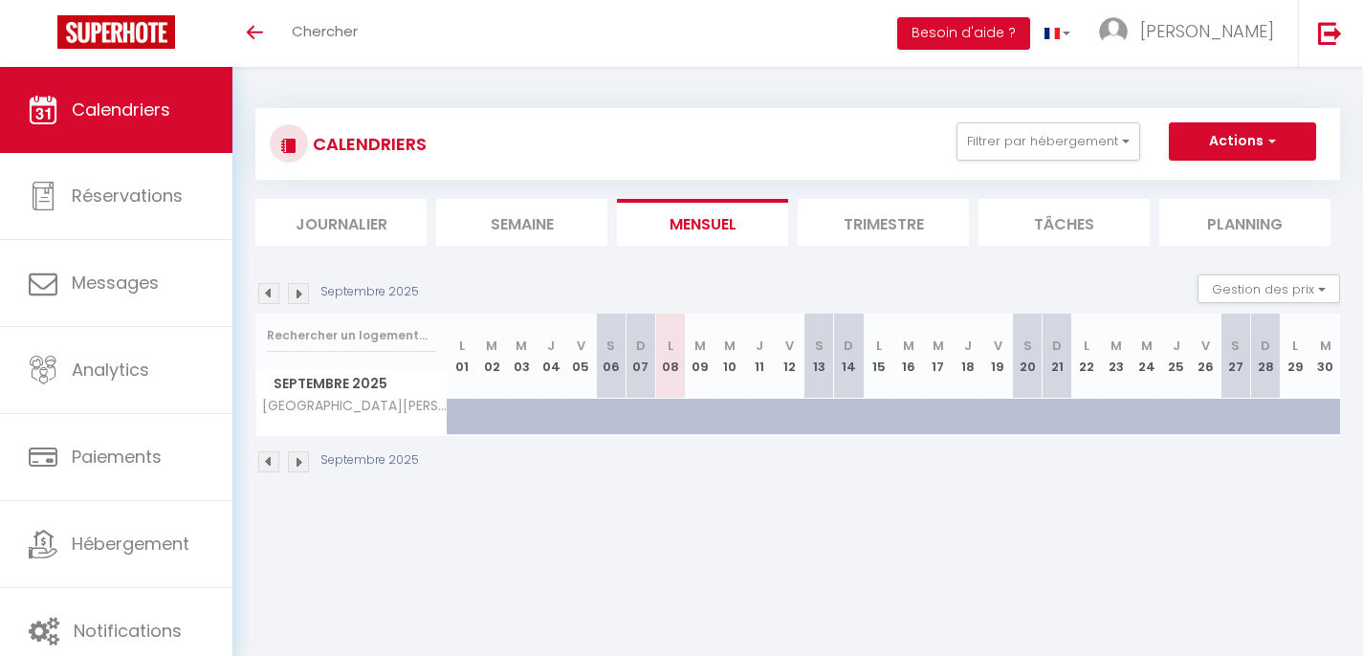
click at [852, 217] on li "Trimestre" at bounding box center [883, 222] width 171 height 47
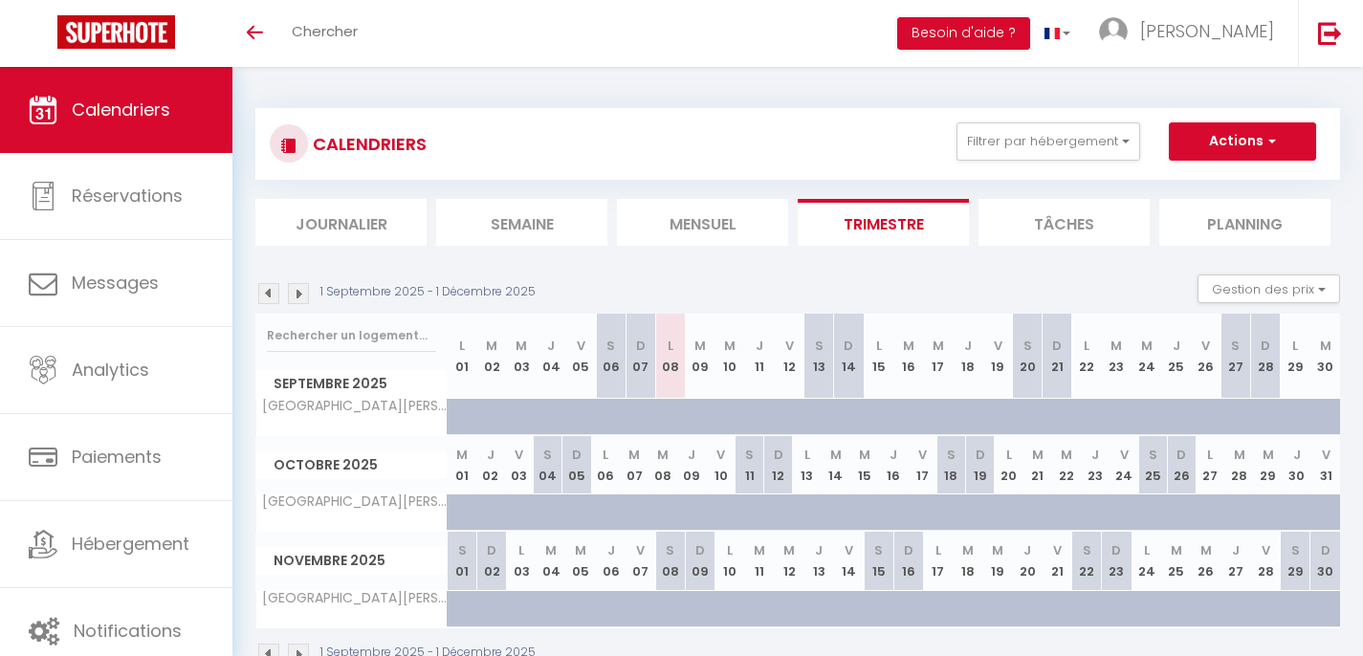
click at [267, 297] on img at bounding box center [268, 293] width 21 height 21
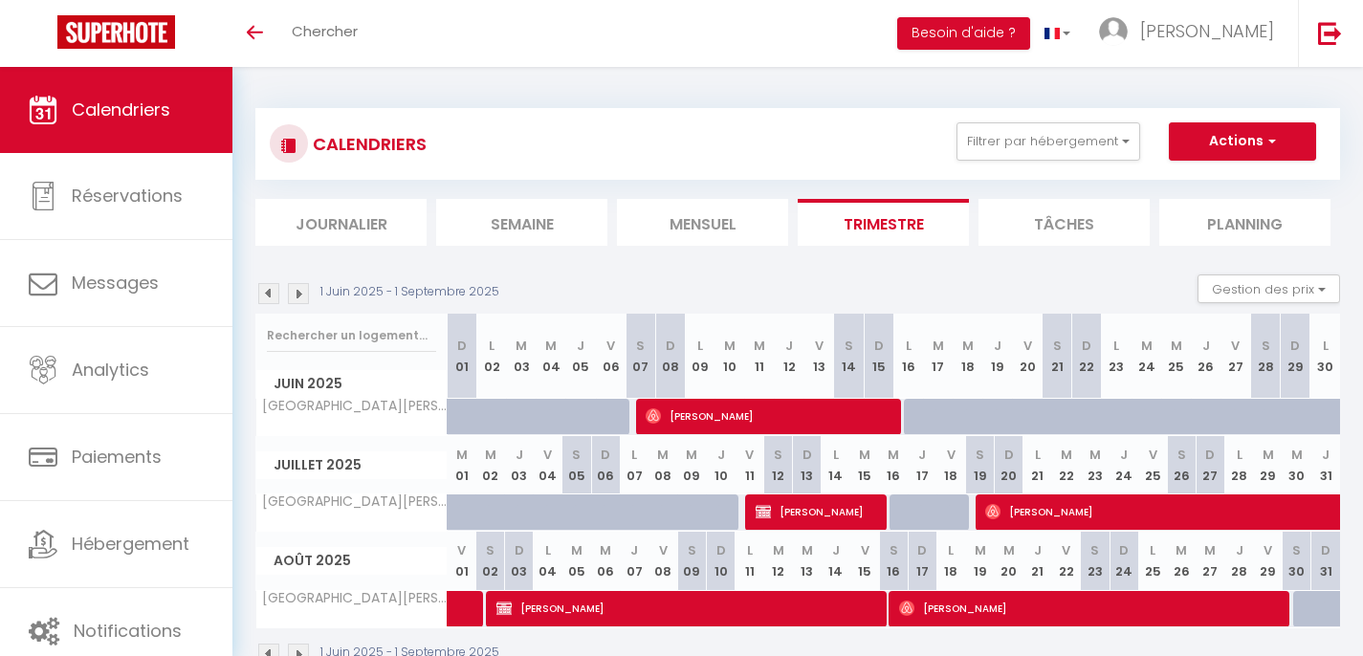
click at [267, 297] on img at bounding box center [268, 293] width 21 height 21
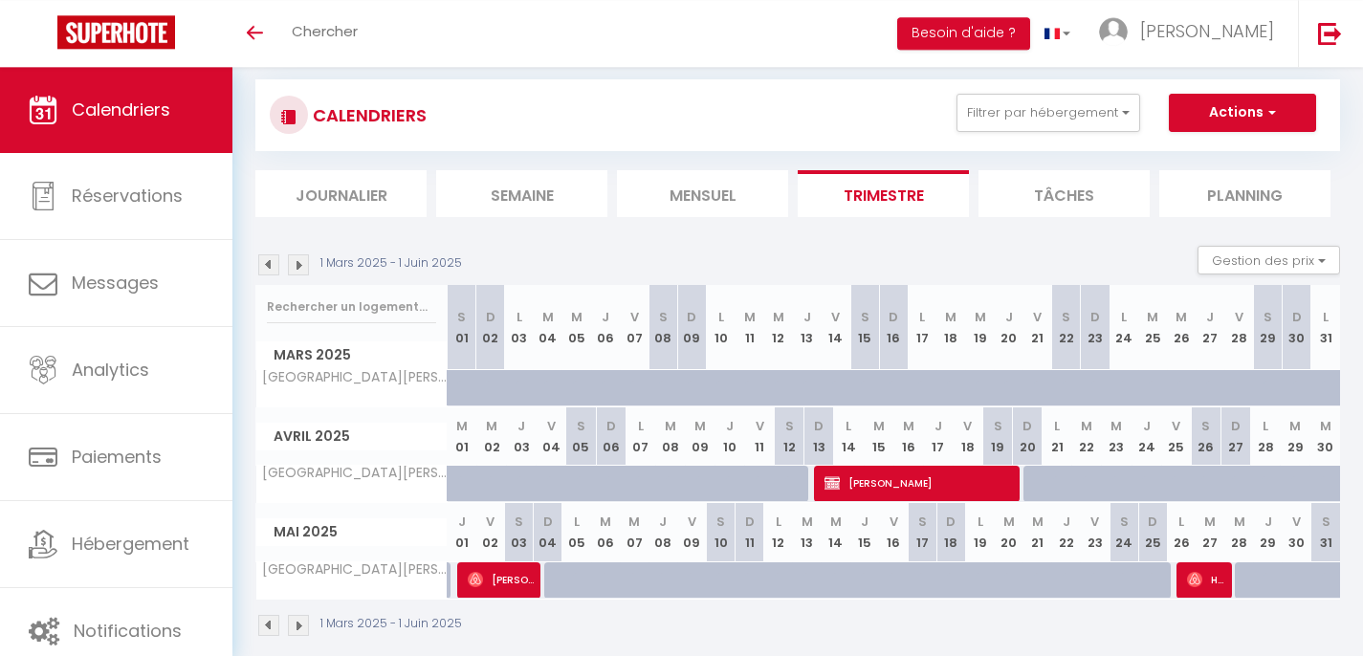
scroll to position [31, 0]
